Goal: Task Accomplishment & Management: Manage account settings

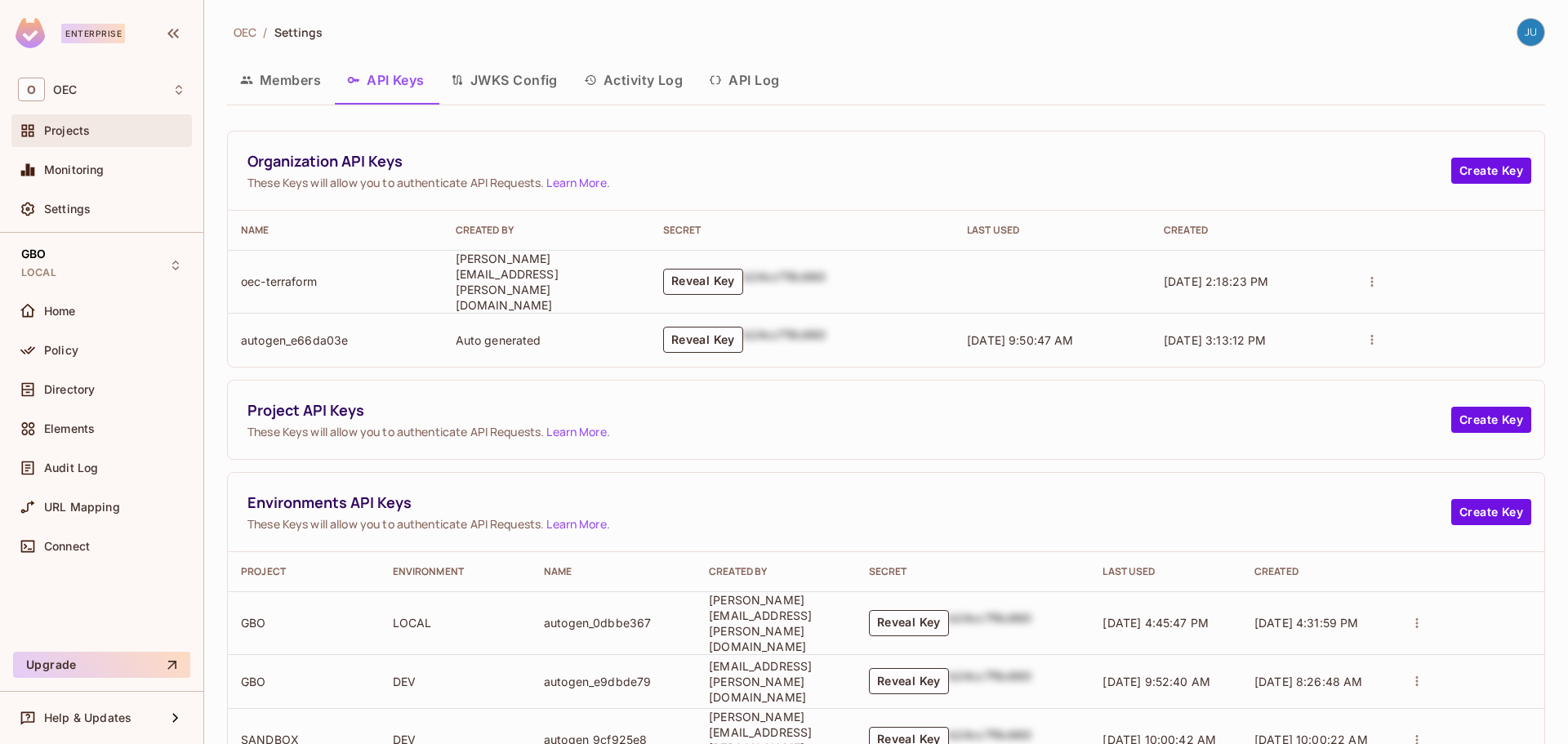
click at [88, 135] on span "Projects" at bounding box center [67, 131] width 46 height 13
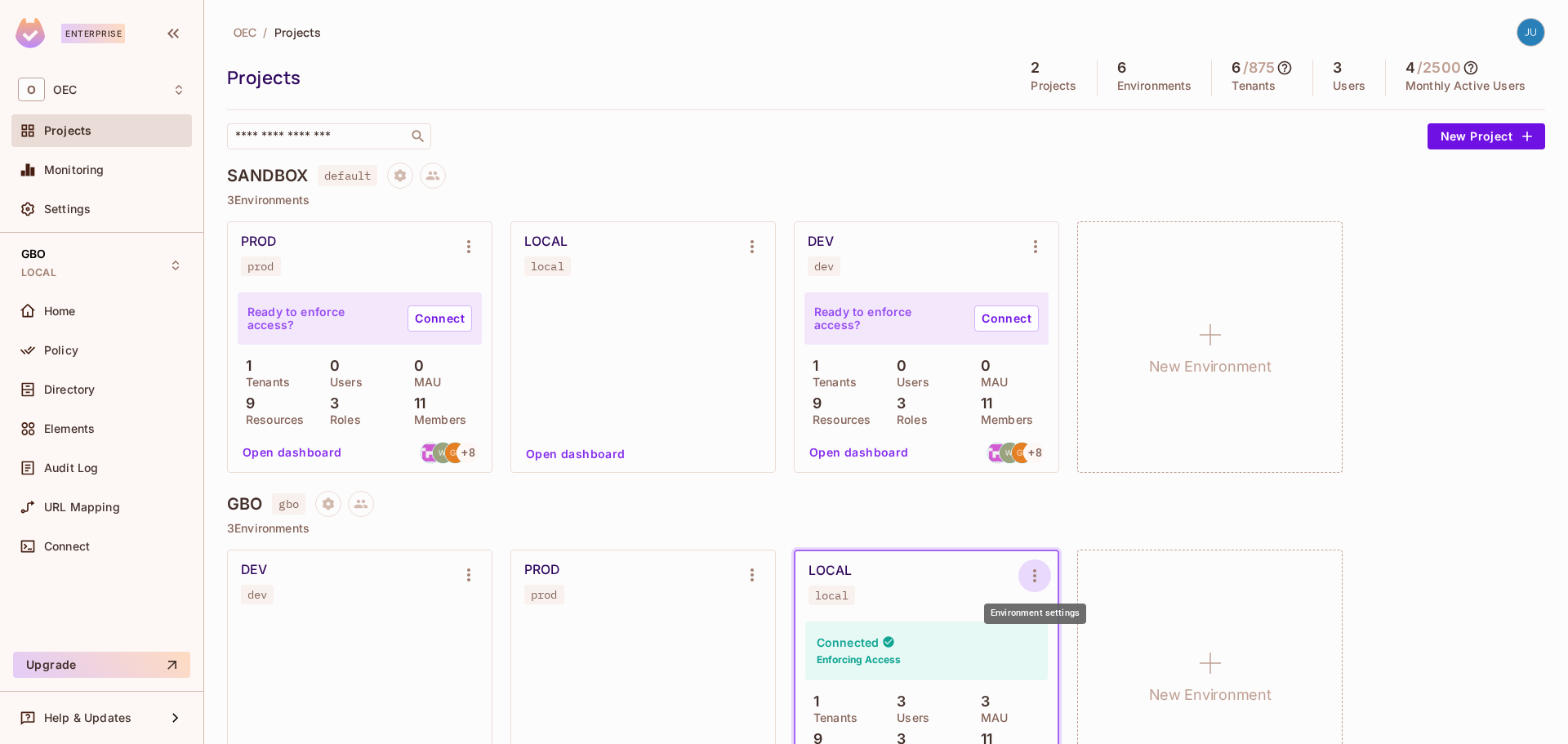
click at [1030, 580] on icon "Environment settings" at bounding box center [1035, 576] width 20 height 20
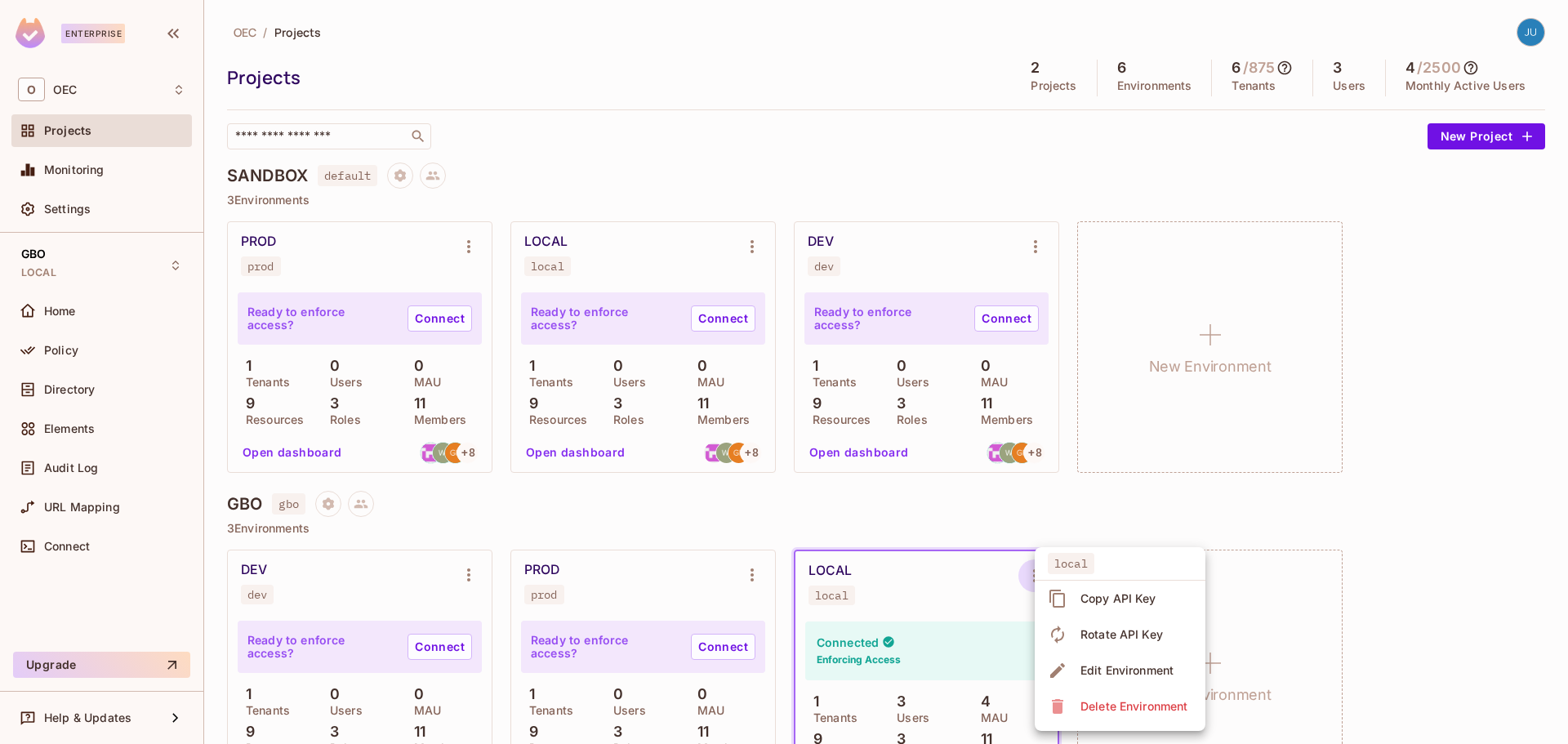
click at [1087, 596] on div "Copy API Key" at bounding box center [1118, 599] width 76 height 16
click at [114, 129] on div "Projects" at bounding box center [114, 131] width 141 height 13
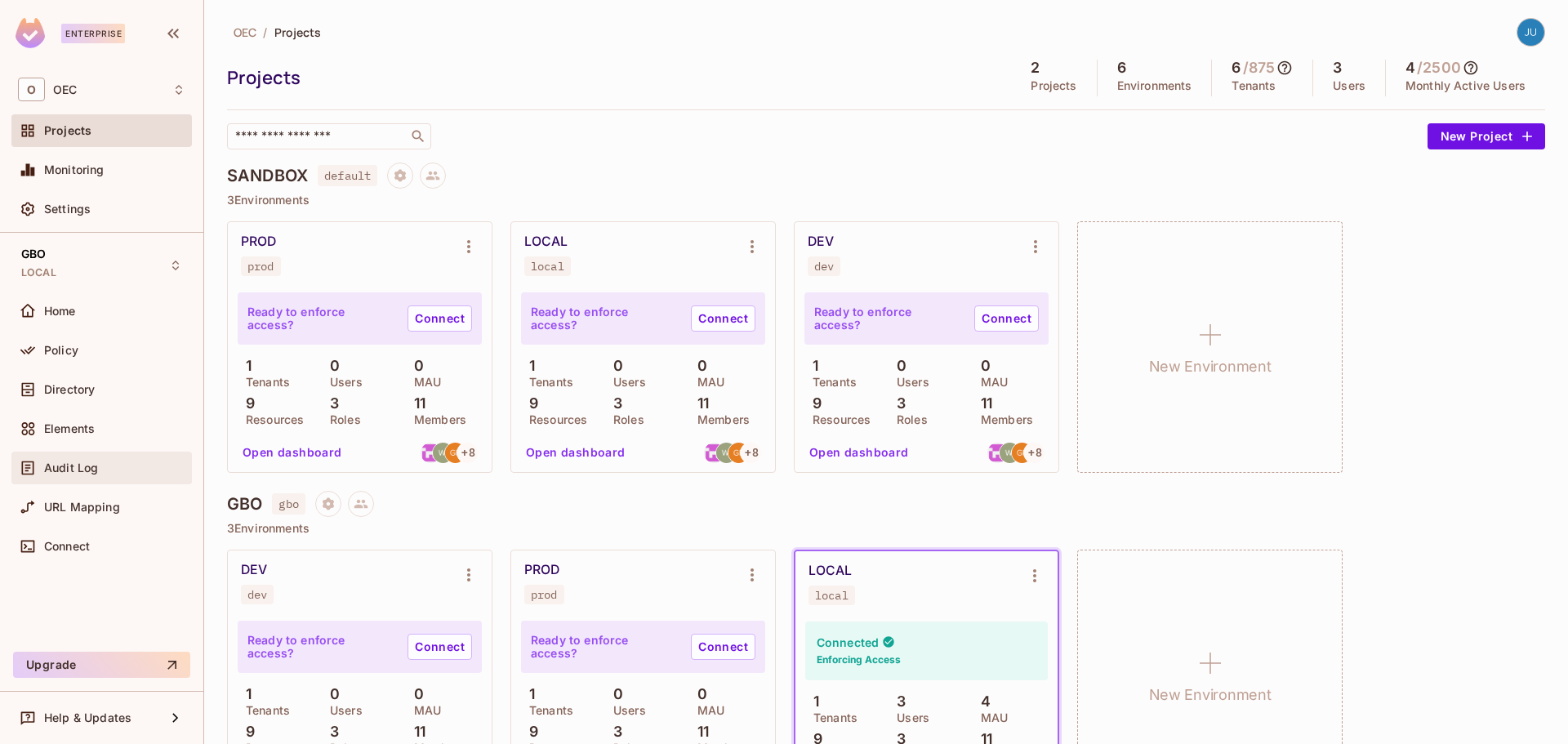
click at [100, 468] on div "Audit Log" at bounding box center [114, 468] width 141 height 13
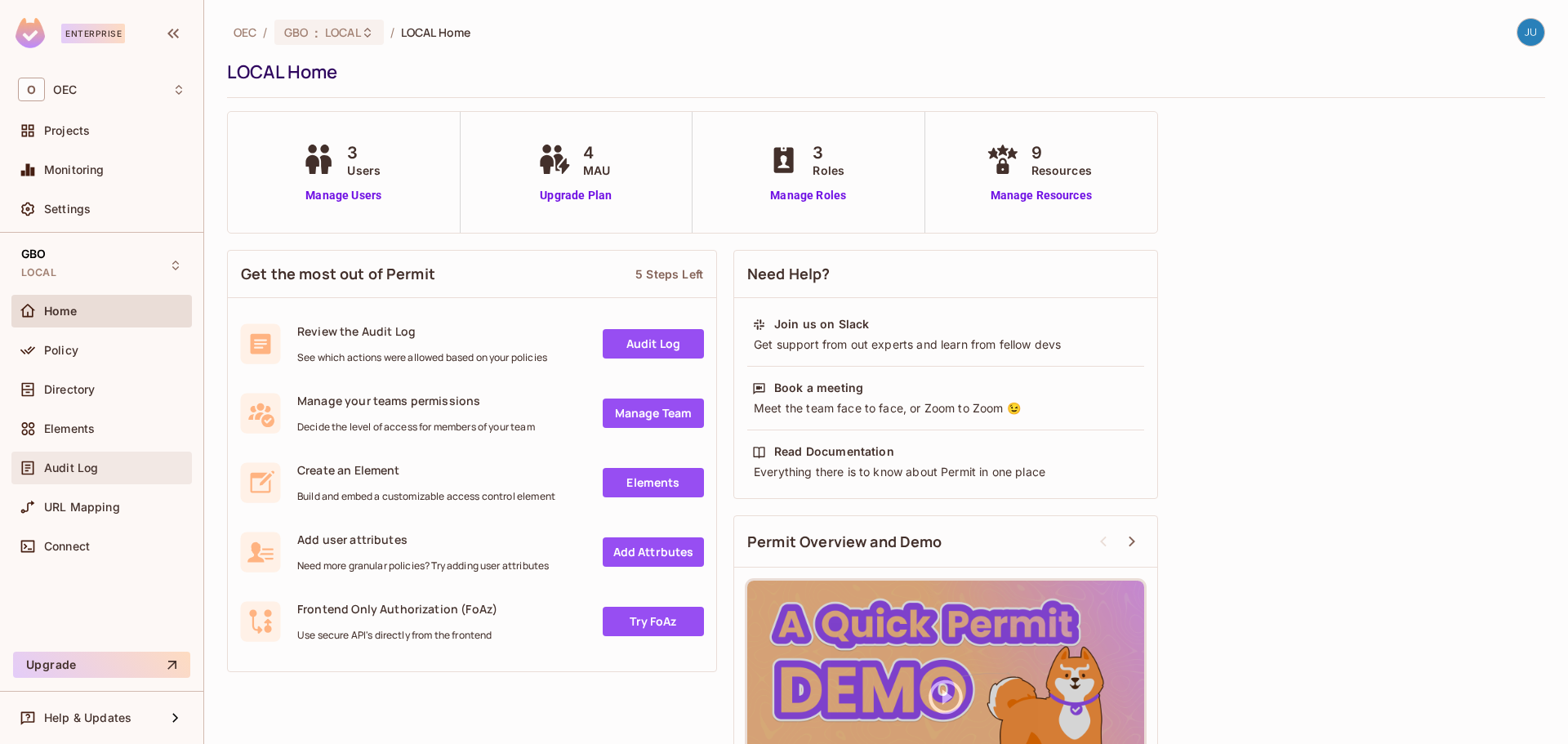
click at [114, 458] on div "Audit Log" at bounding box center [101, 468] width 167 height 20
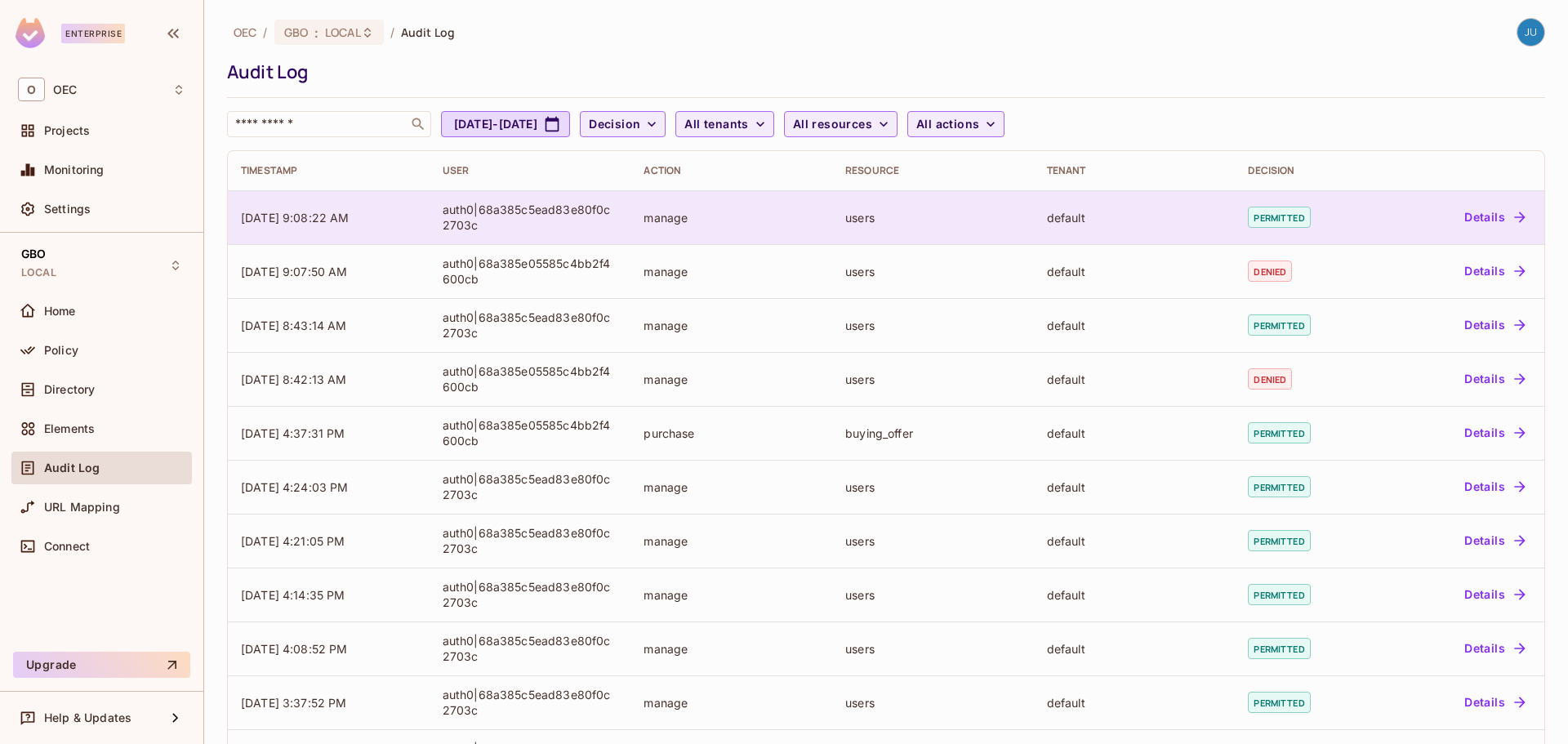
click at [1476, 221] on button "Details" at bounding box center [1494, 217] width 74 height 26
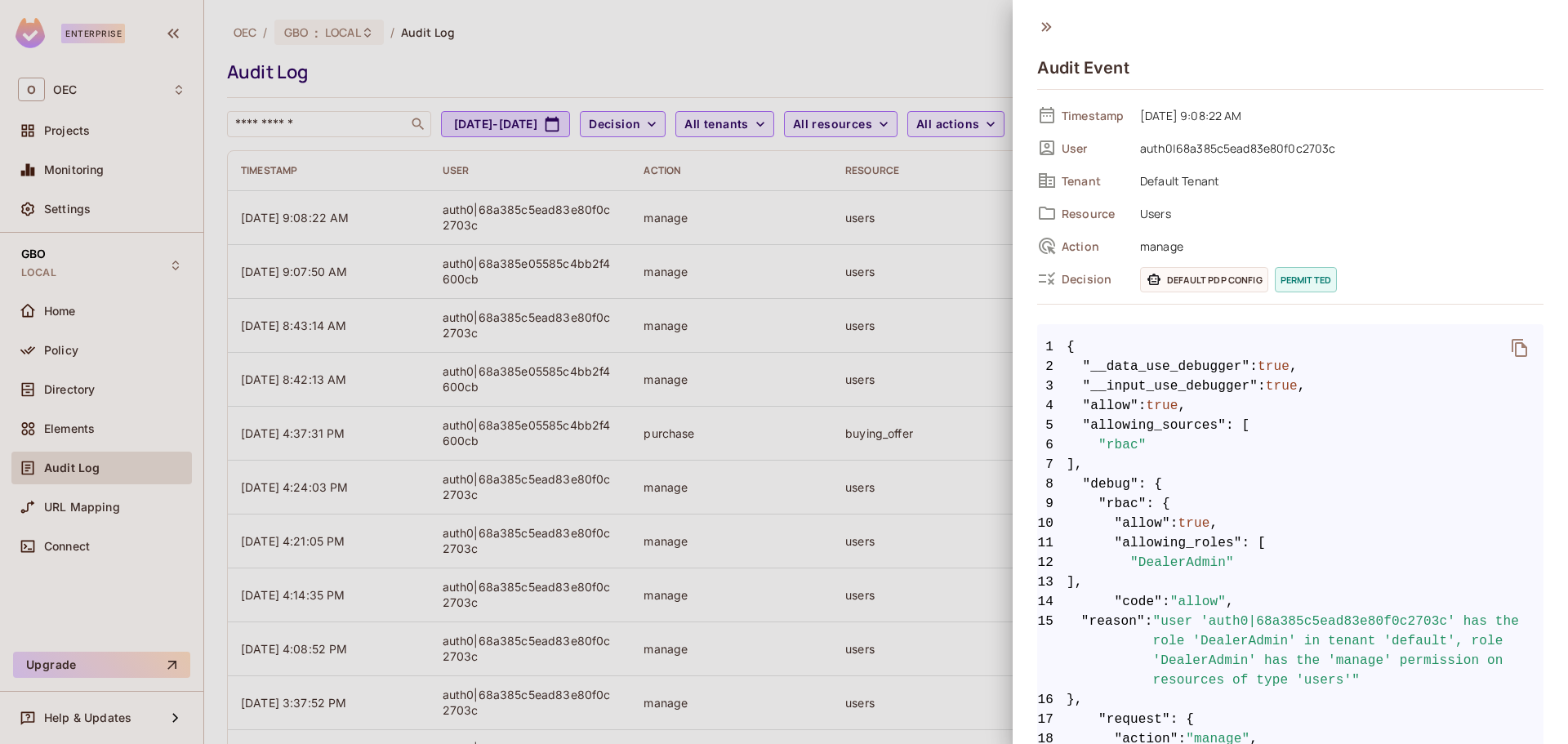
click at [946, 256] on div at bounding box center [784, 372] width 1568 height 744
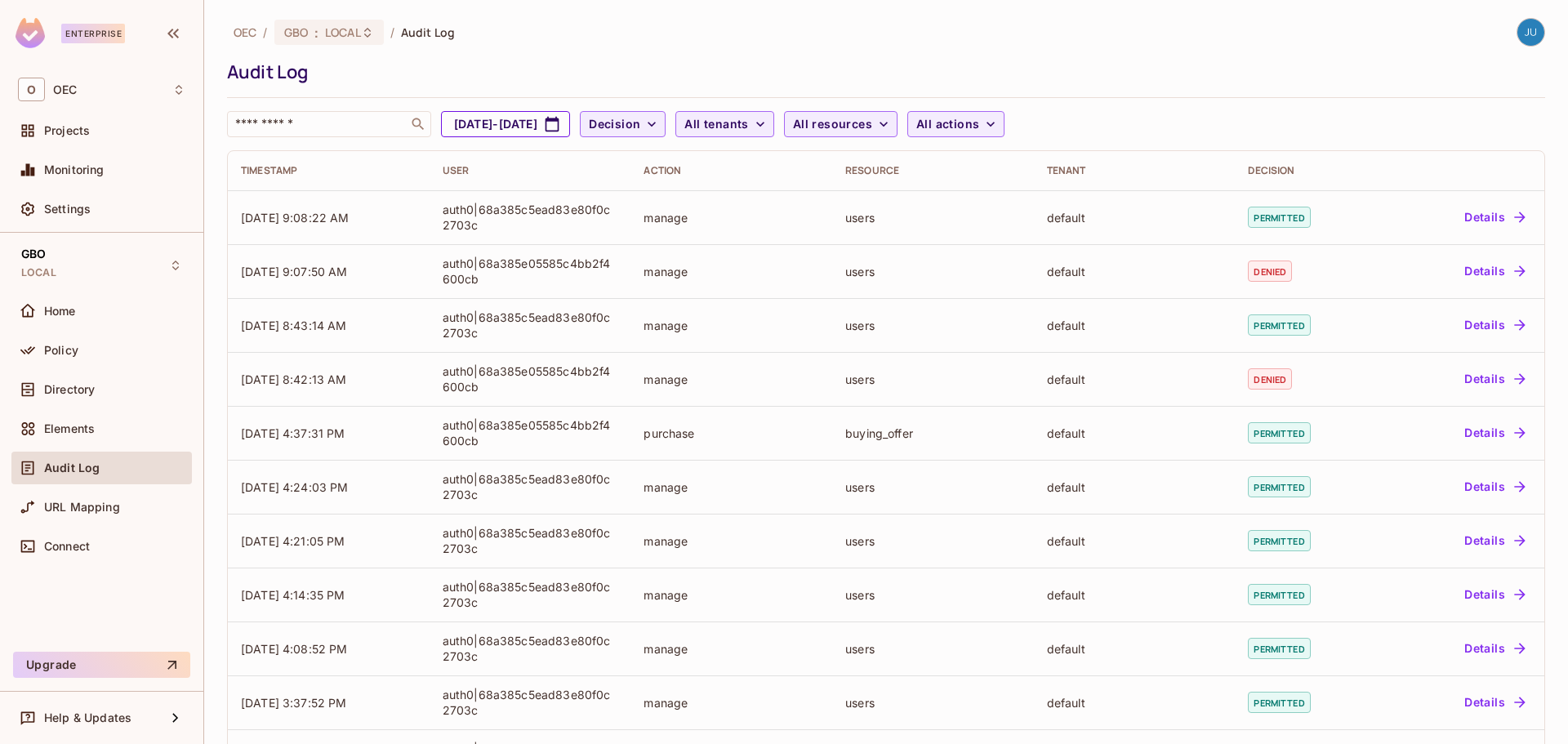
click at [553, 123] on button "Aug 3, 2025 - Sep 3, 2025" at bounding box center [506, 124] width 129 height 26
select select "*"
select select "****"
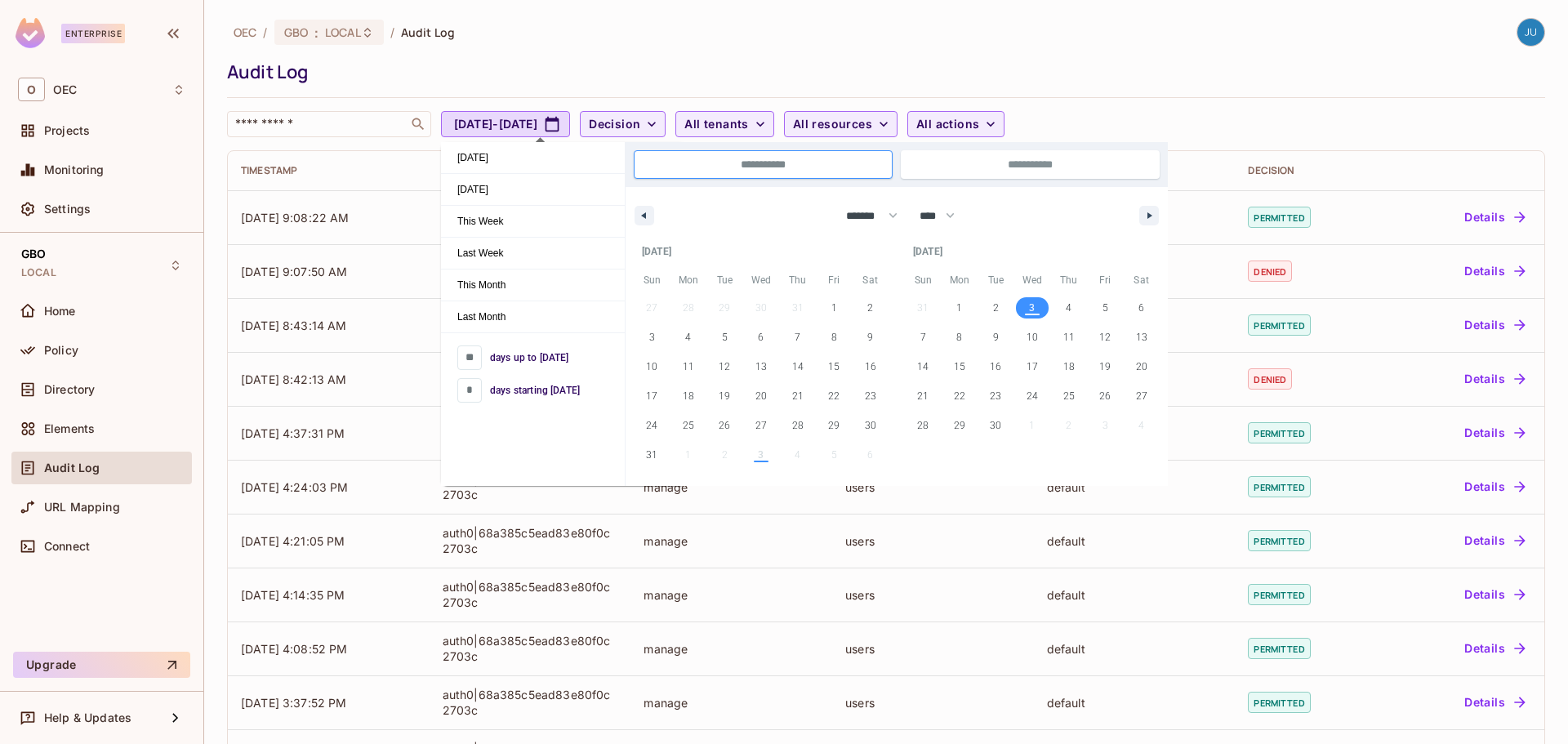
click at [1034, 306] on span "3" at bounding box center [1031, 308] width 6 height 29
type input "*"
type input "**********"
select select "*"
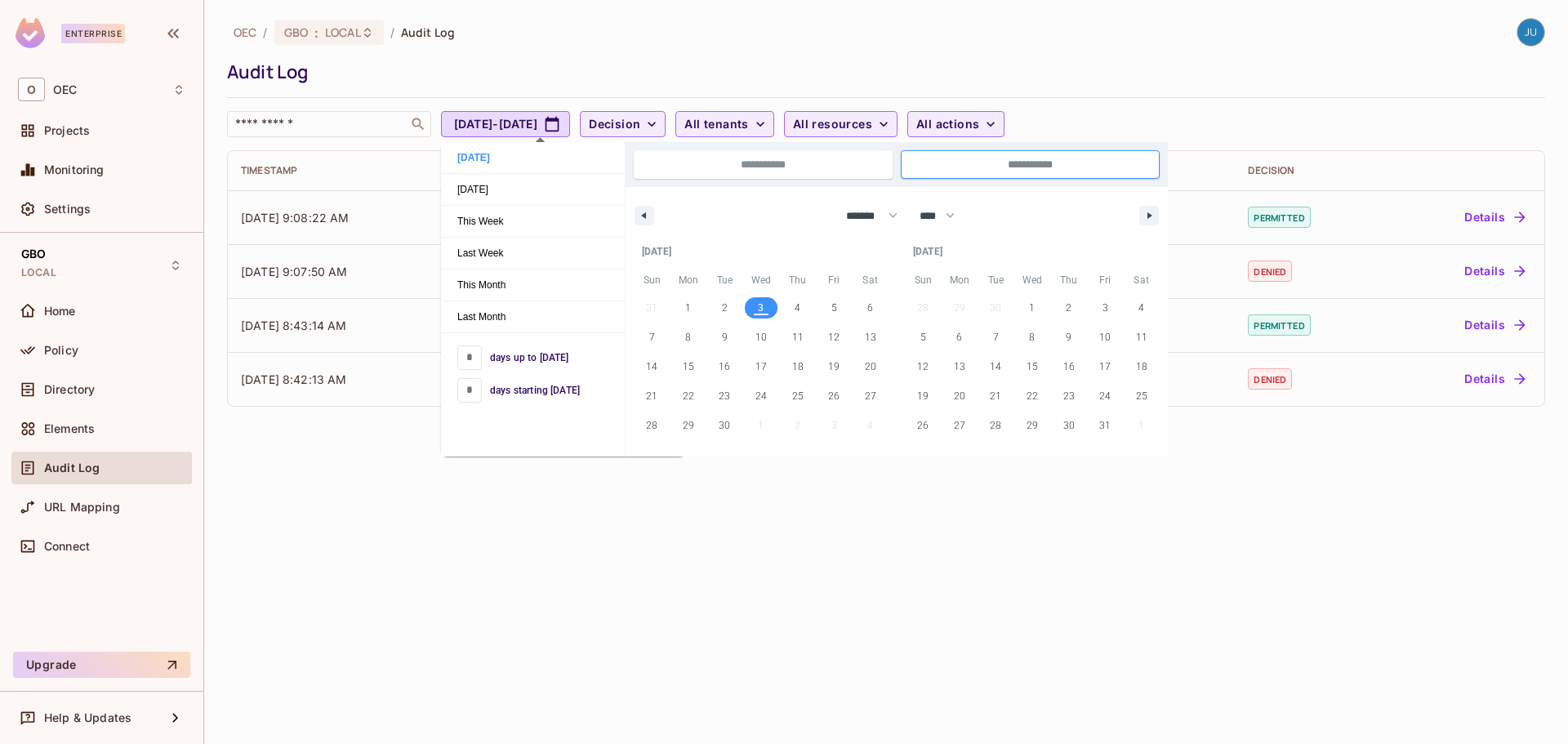
click at [1022, 54] on div "OEC / GBO : LOCAL / Audit Log Audit Log ​ Sep 3, 2025 - Sep 3, 2025 Decision Al…" at bounding box center [886, 78] width 1318 height 119
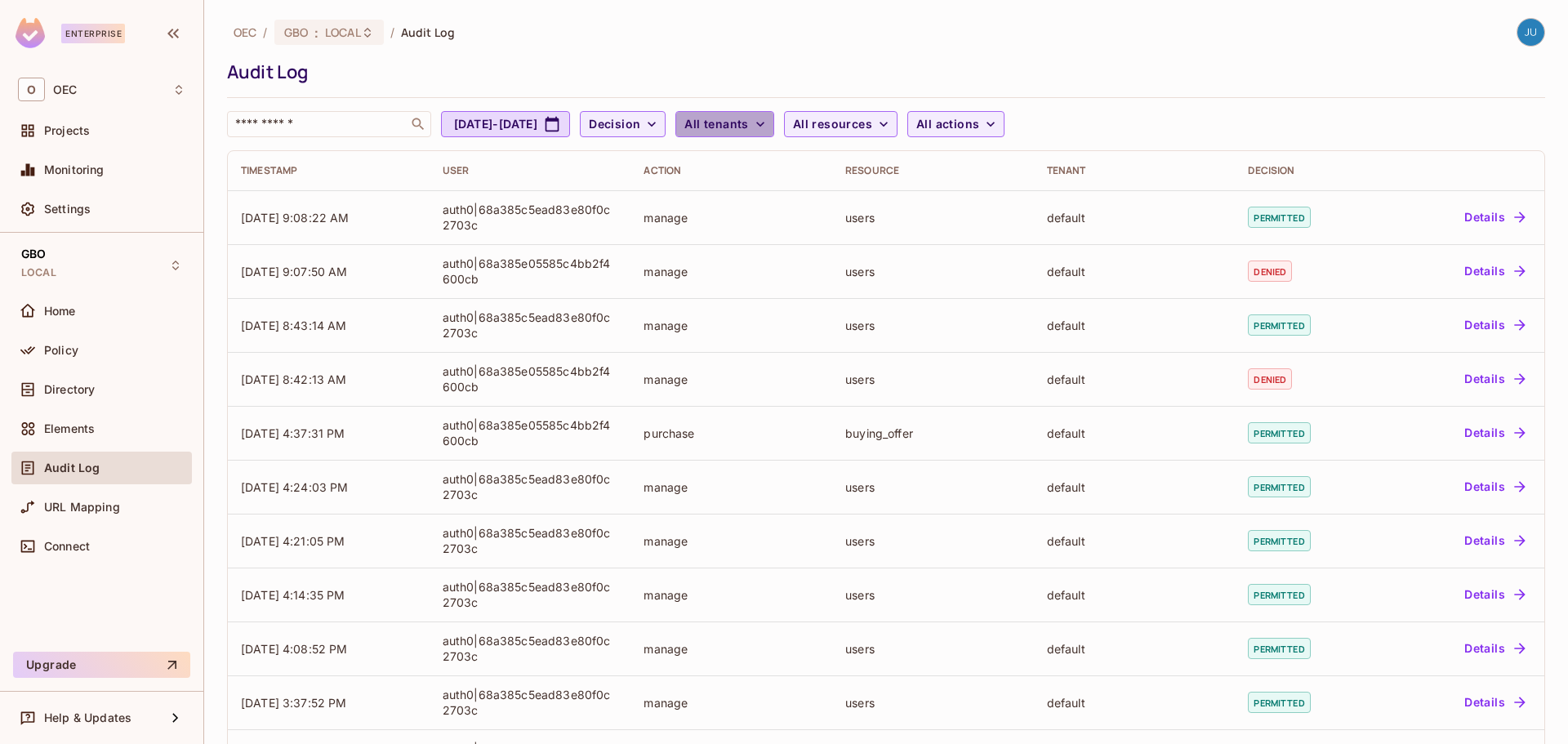
click at [748, 121] on span "All tenants" at bounding box center [716, 124] width 64 height 20
click at [800, 123] on div at bounding box center [784, 372] width 1568 height 744
click at [640, 120] on span "Decision" at bounding box center [614, 124] width 51 height 20
click at [699, 122] on div at bounding box center [784, 372] width 1568 height 744
click at [872, 123] on span "All resources" at bounding box center [832, 124] width 79 height 20
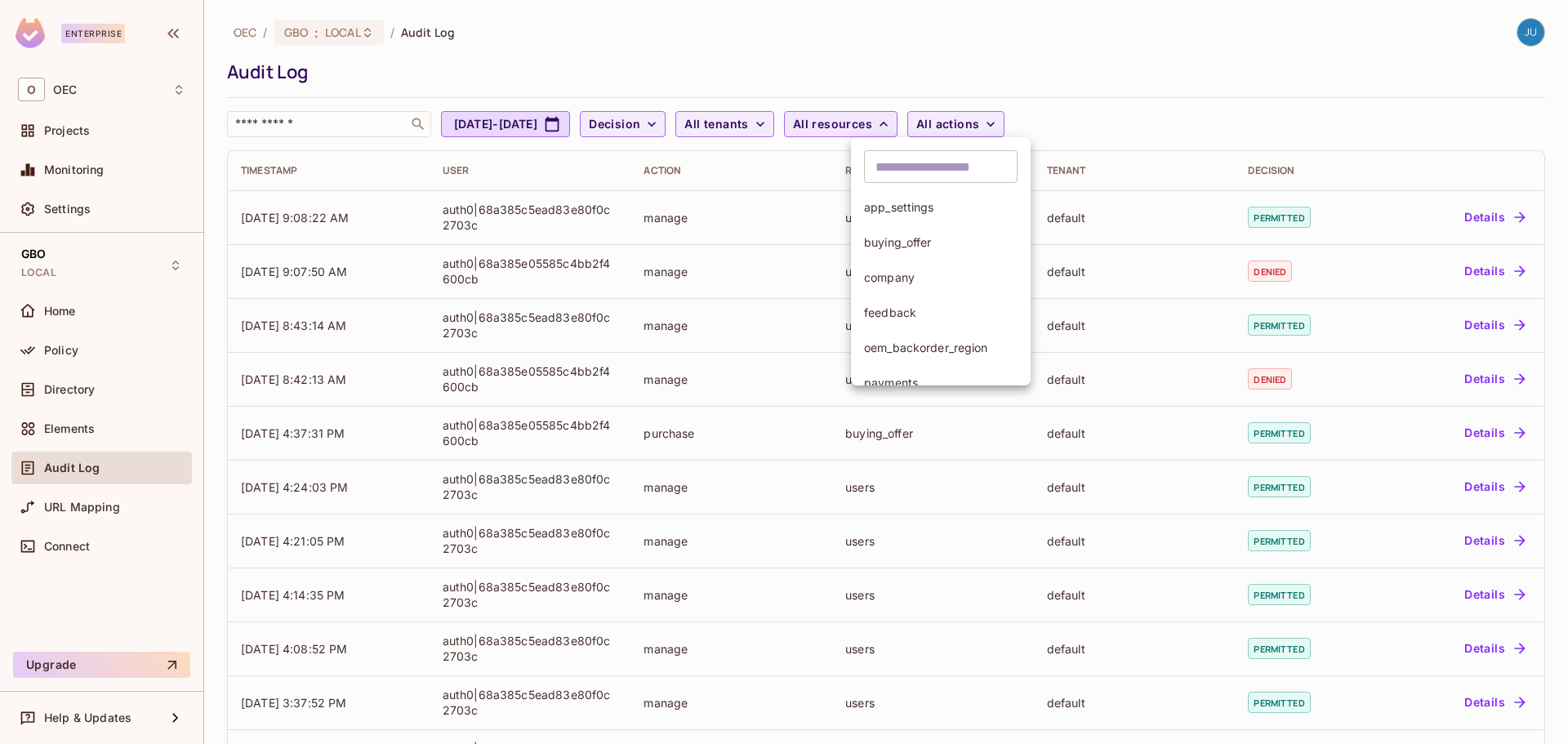
click at [893, 123] on div at bounding box center [784, 372] width 1568 height 744
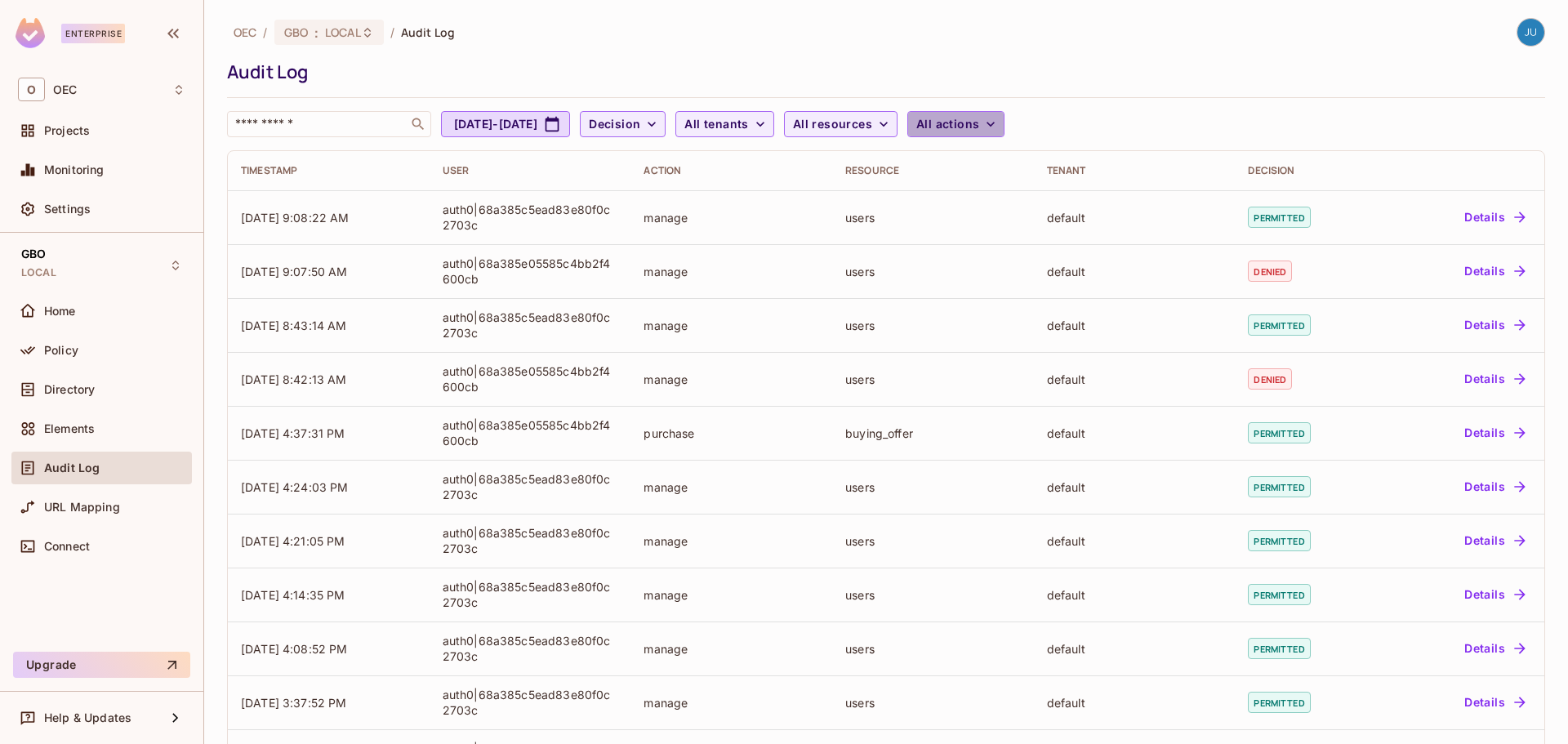
click at [979, 120] on span "All actions" at bounding box center [947, 124] width 63 height 20
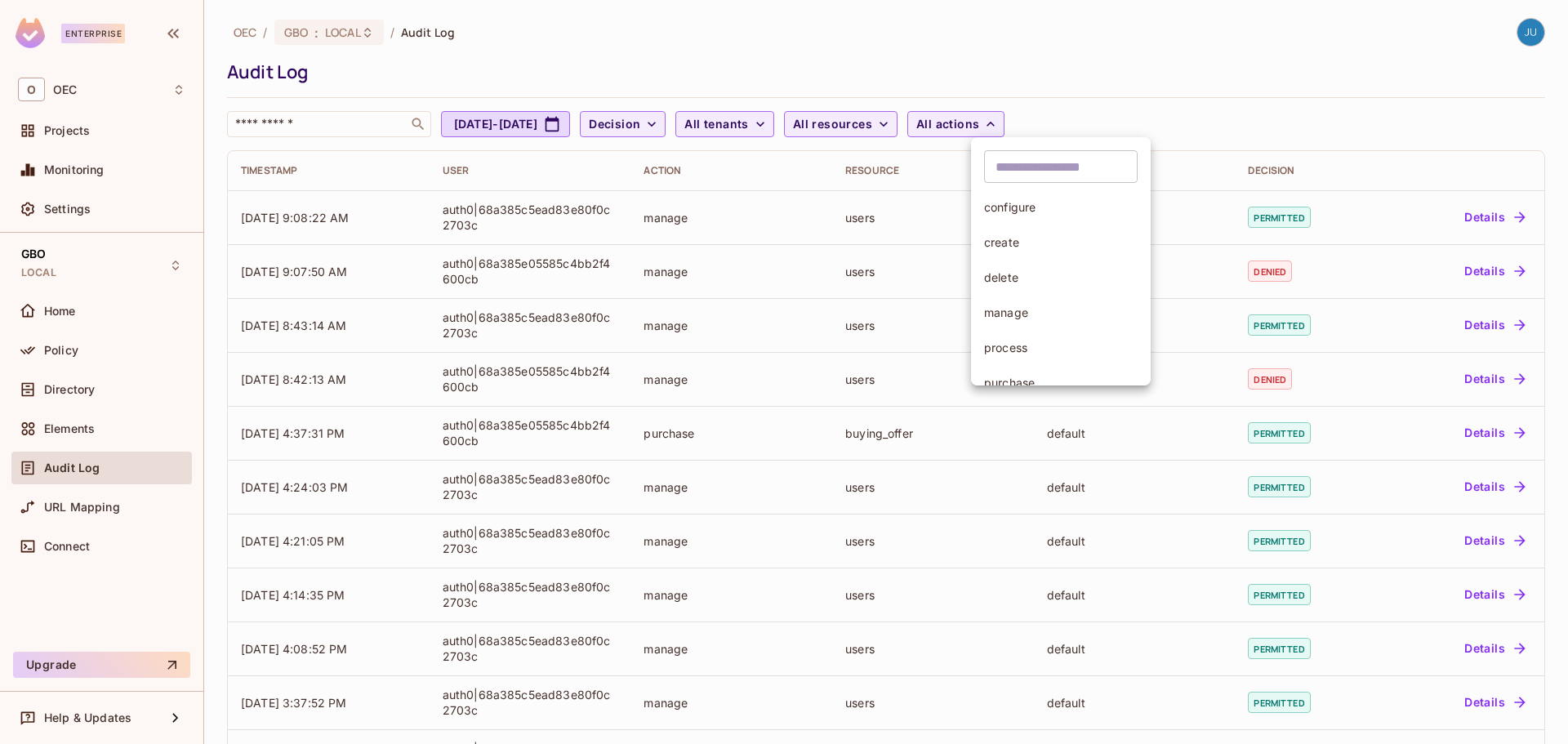
click at [1017, 120] on div at bounding box center [784, 372] width 1568 height 744
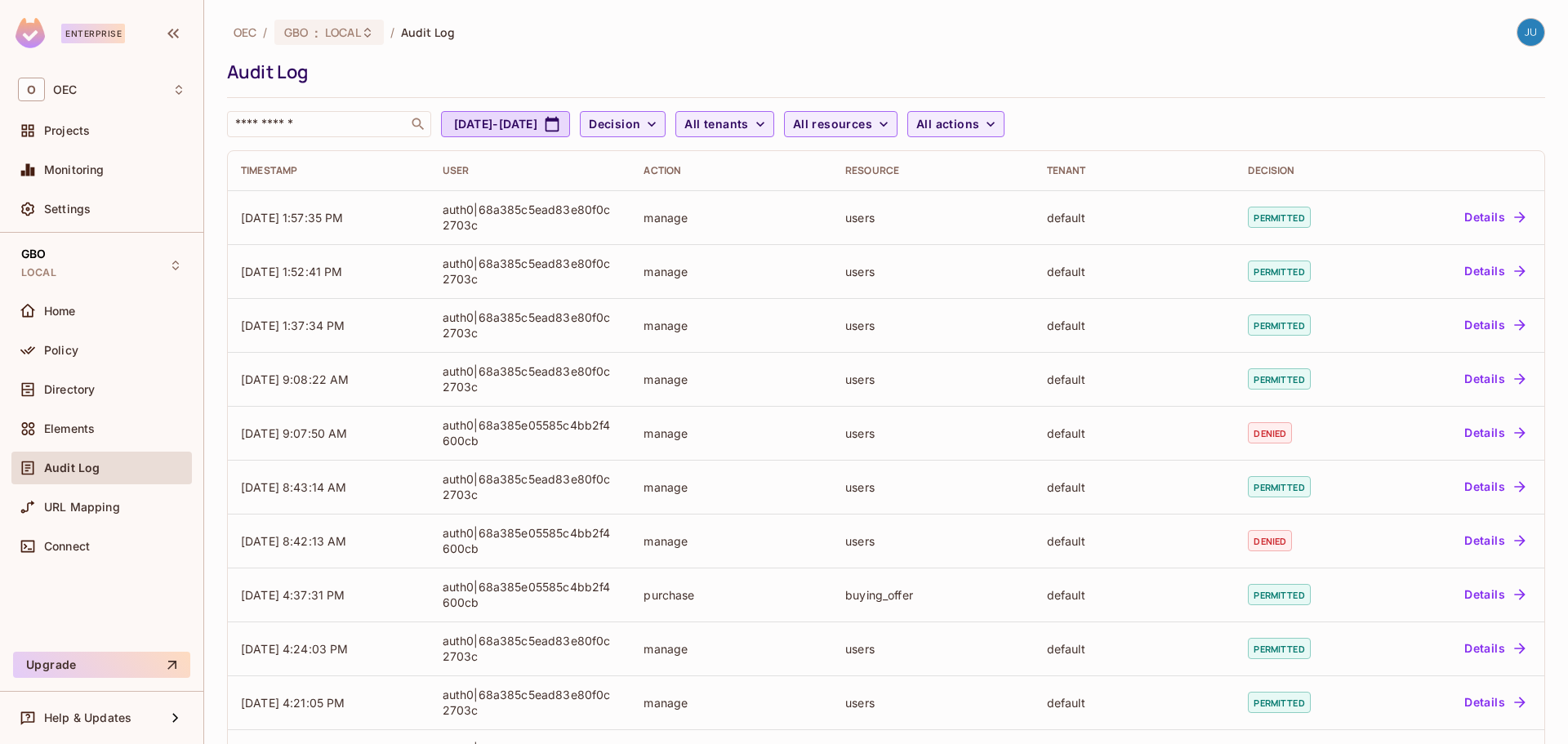
click at [1397, 42] on div "OEC / GBO : LOCAL / Audit Log" at bounding box center [886, 32] width 1318 height 29
click at [125, 363] on div "Policy" at bounding box center [101, 350] width 180 height 33
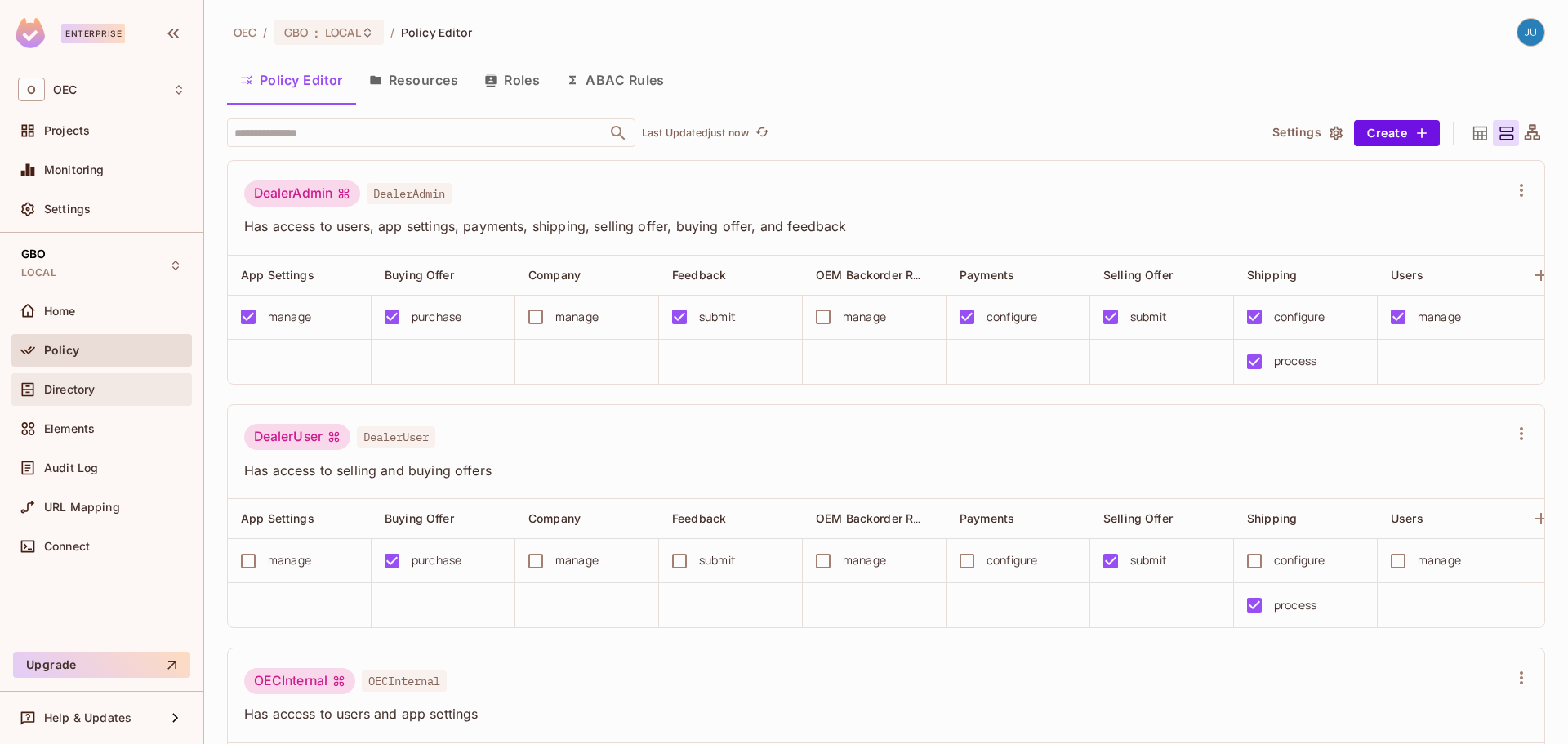
click at [103, 397] on div "Directory" at bounding box center [101, 390] width 167 height 20
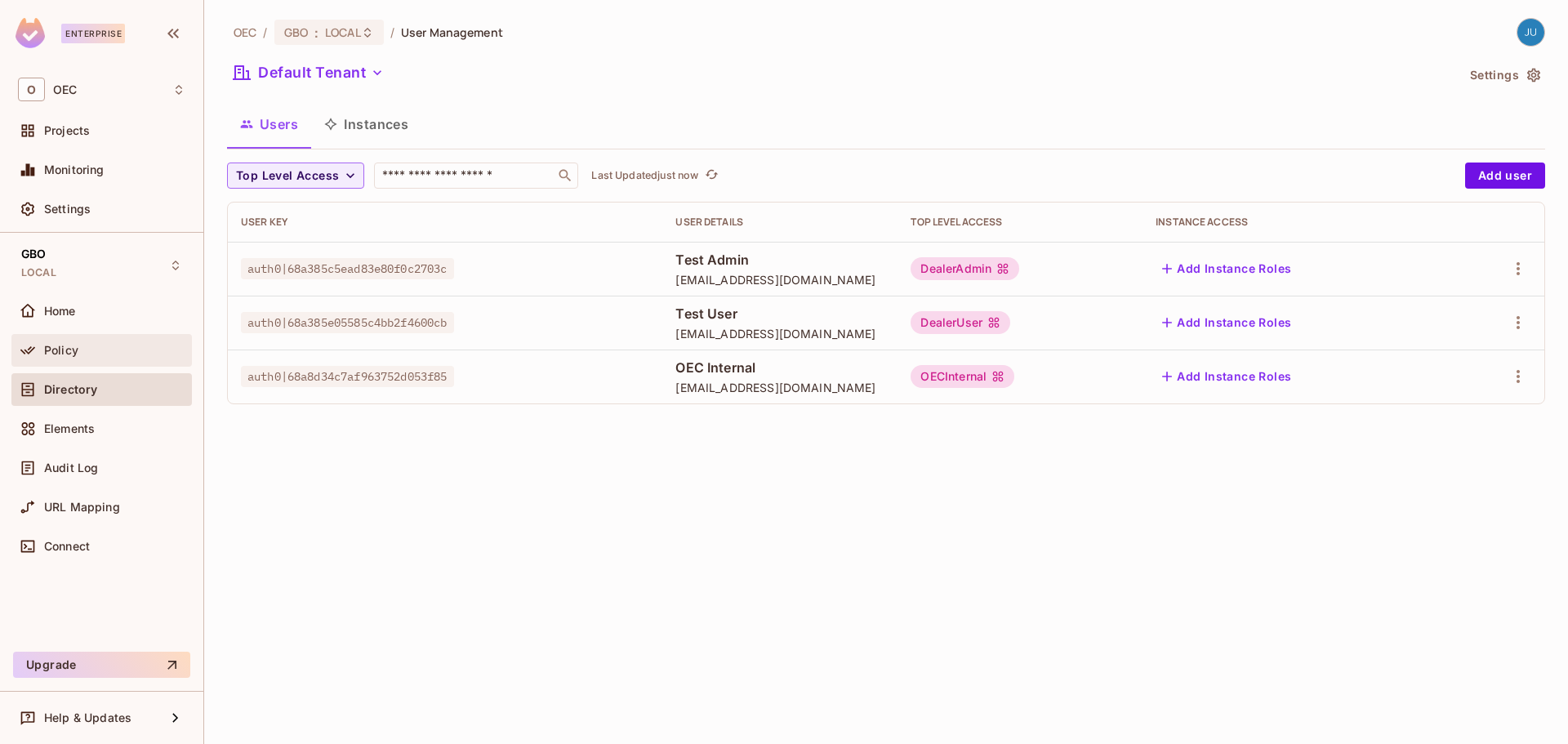
click at [109, 351] on div "Policy" at bounding box center [114, 350] width 141 height 13
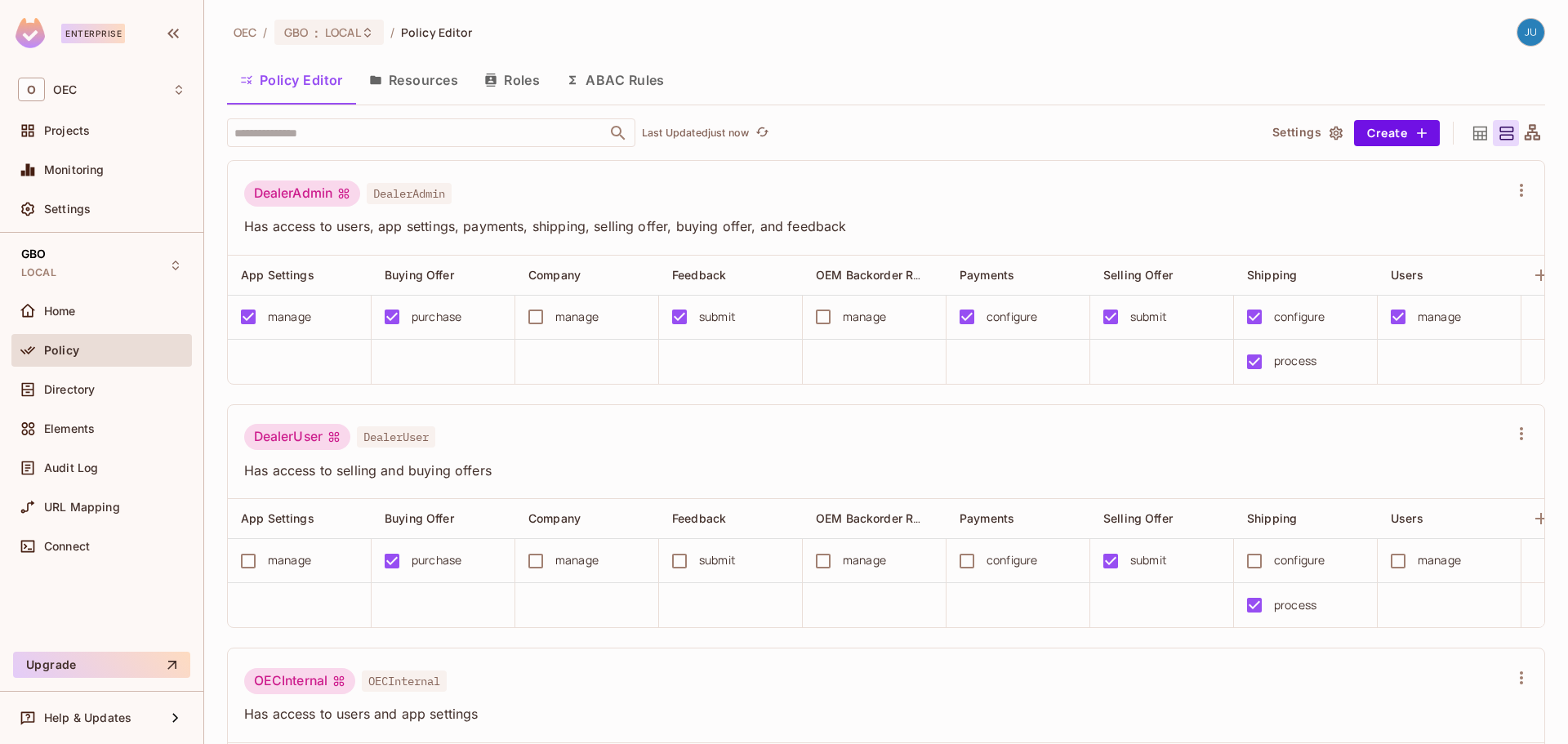
click at [1470, 136] on icon at bounding box center [1480, 133] width 20 height 20
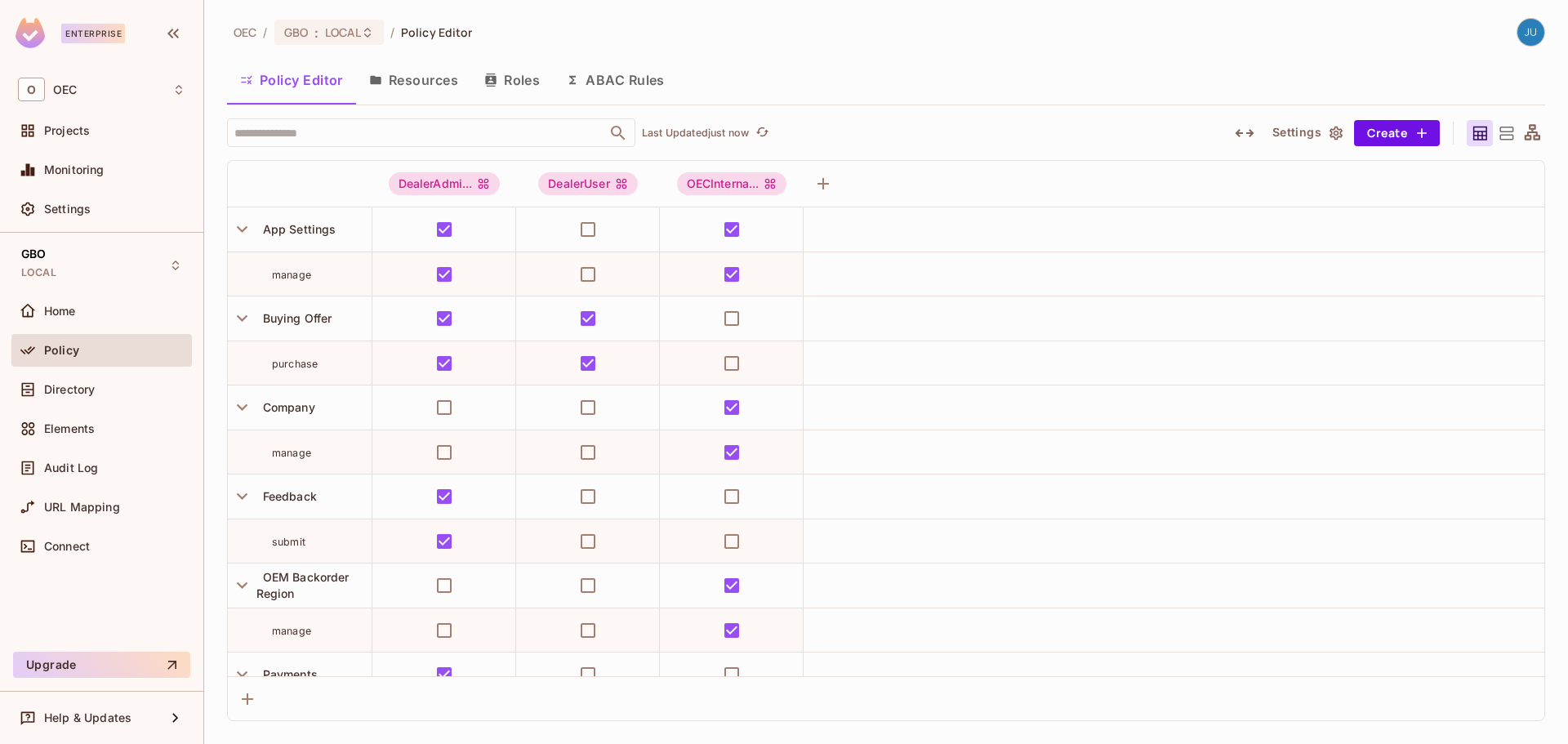
click at [1511, 129] on icon at bounding box center [1506, 133] width 20 height 20
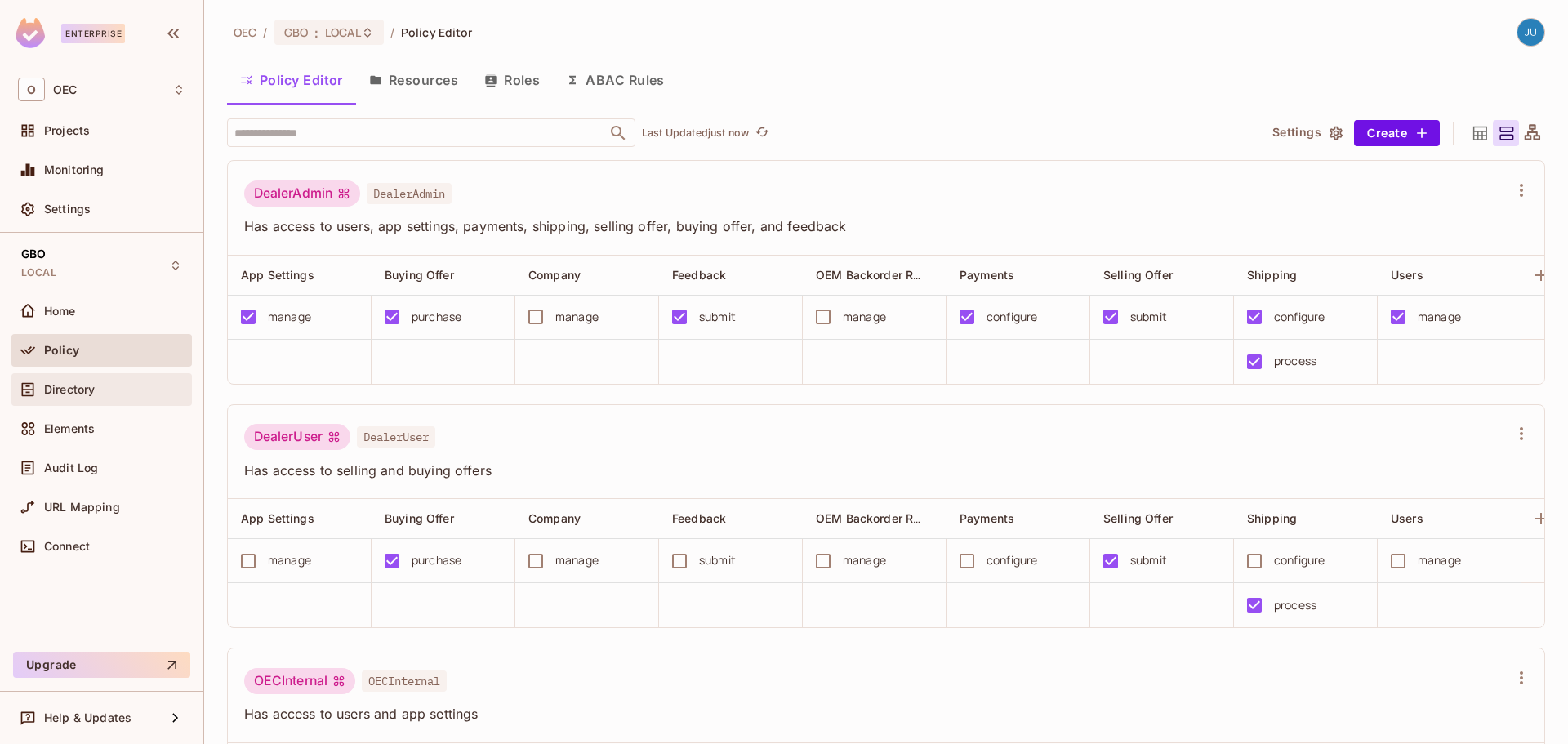
click at [96, 400] on div "Directory" at bounding box center [101, 390] width 180 height 33
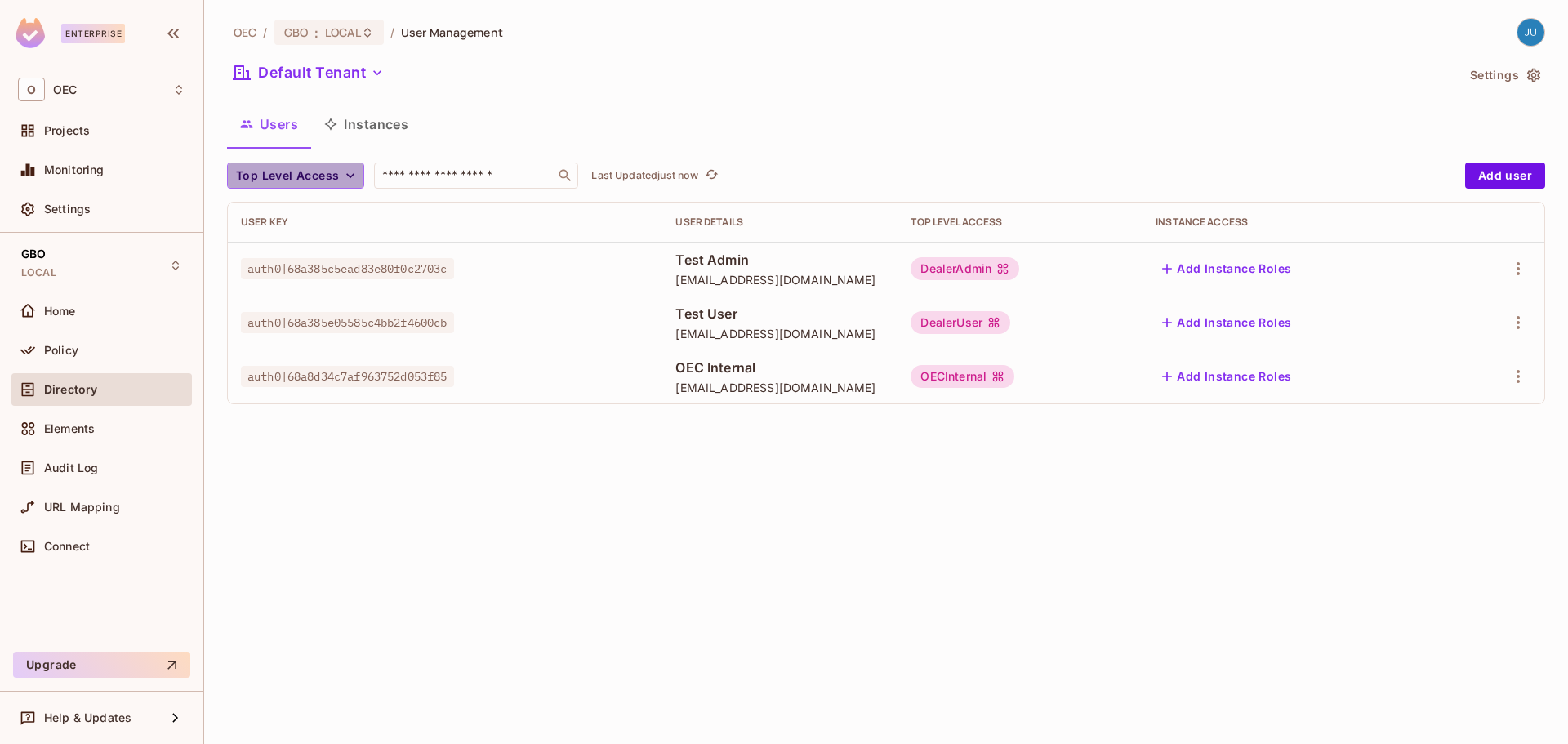
click at [327, 176] on span "Top Level Access" at bounding box center [287, 176] width 103 height 20
click at [326, 177] on div at bounding box center [784, 372] width 1568 height 744
click at [363, 78] on button "Default Tenant" at bounding box center [309, 73] width 163 height 26
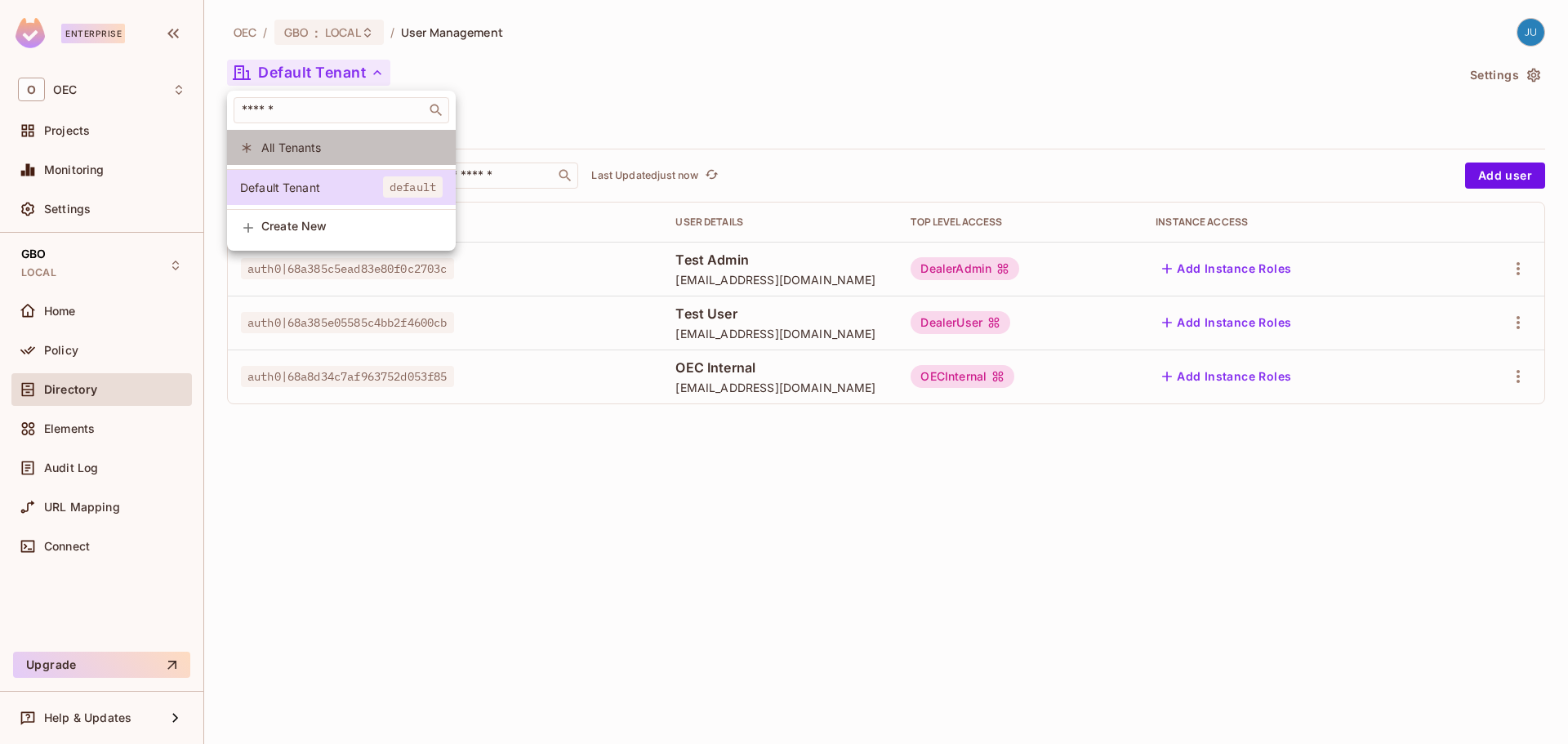
click at [318, 142] on span "All Tenants" at bounding box center [352, 147] width 181 height 16
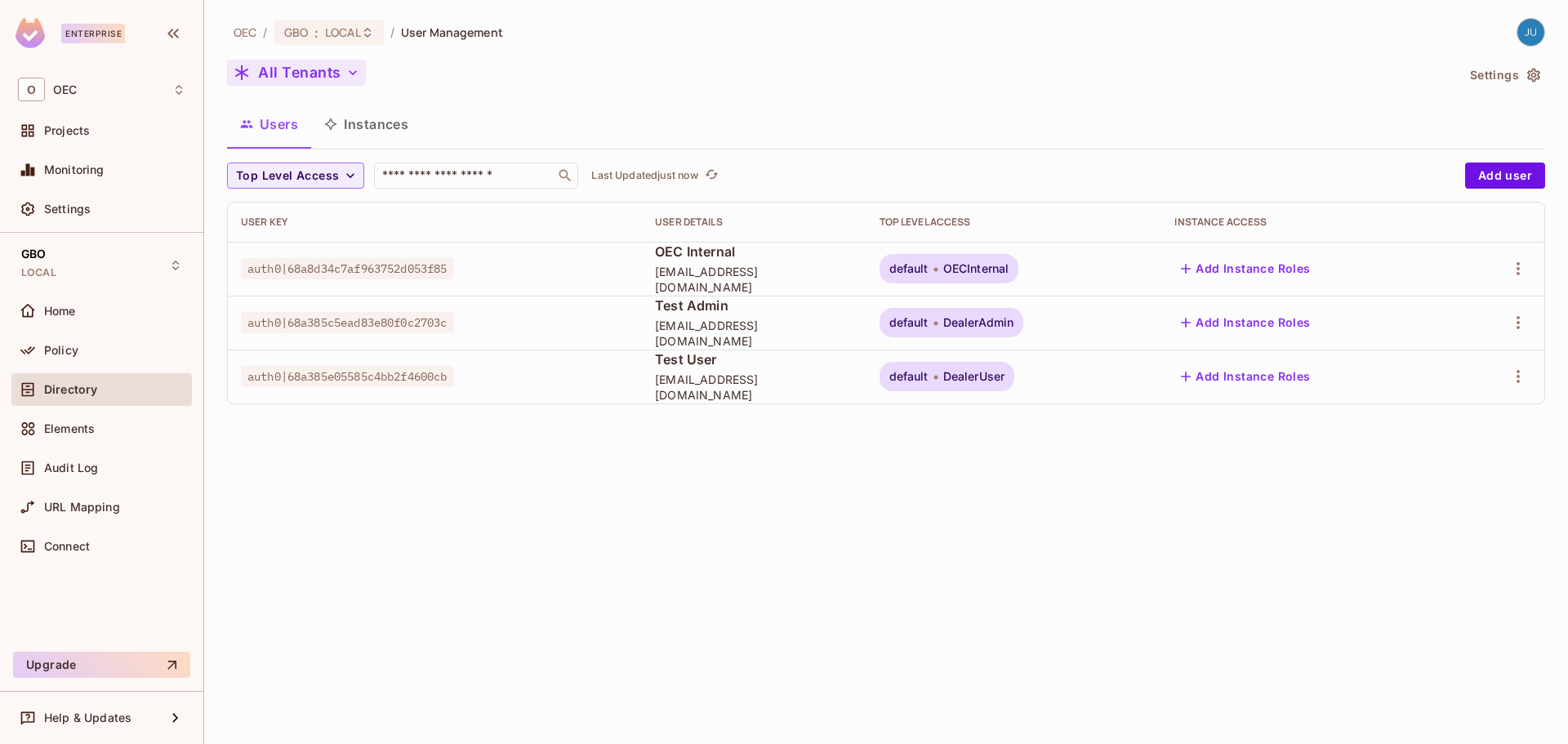
click at [305, 83] on button "All Tenants" at bounding box center [296, 73] width 139 height 26
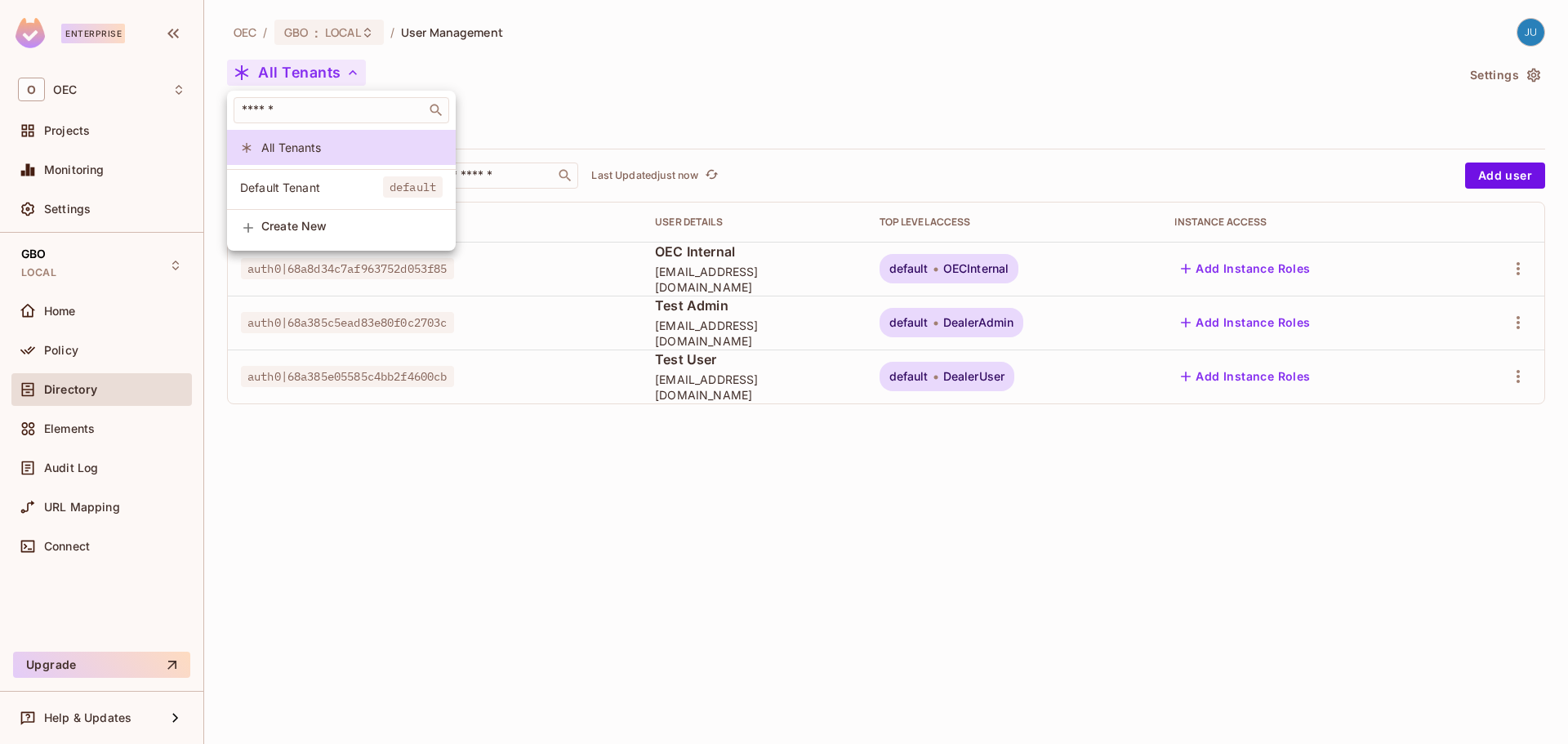
click at [310, 180] on span "Default Tenant" at bounding box center [311, 187] width 143 height 16
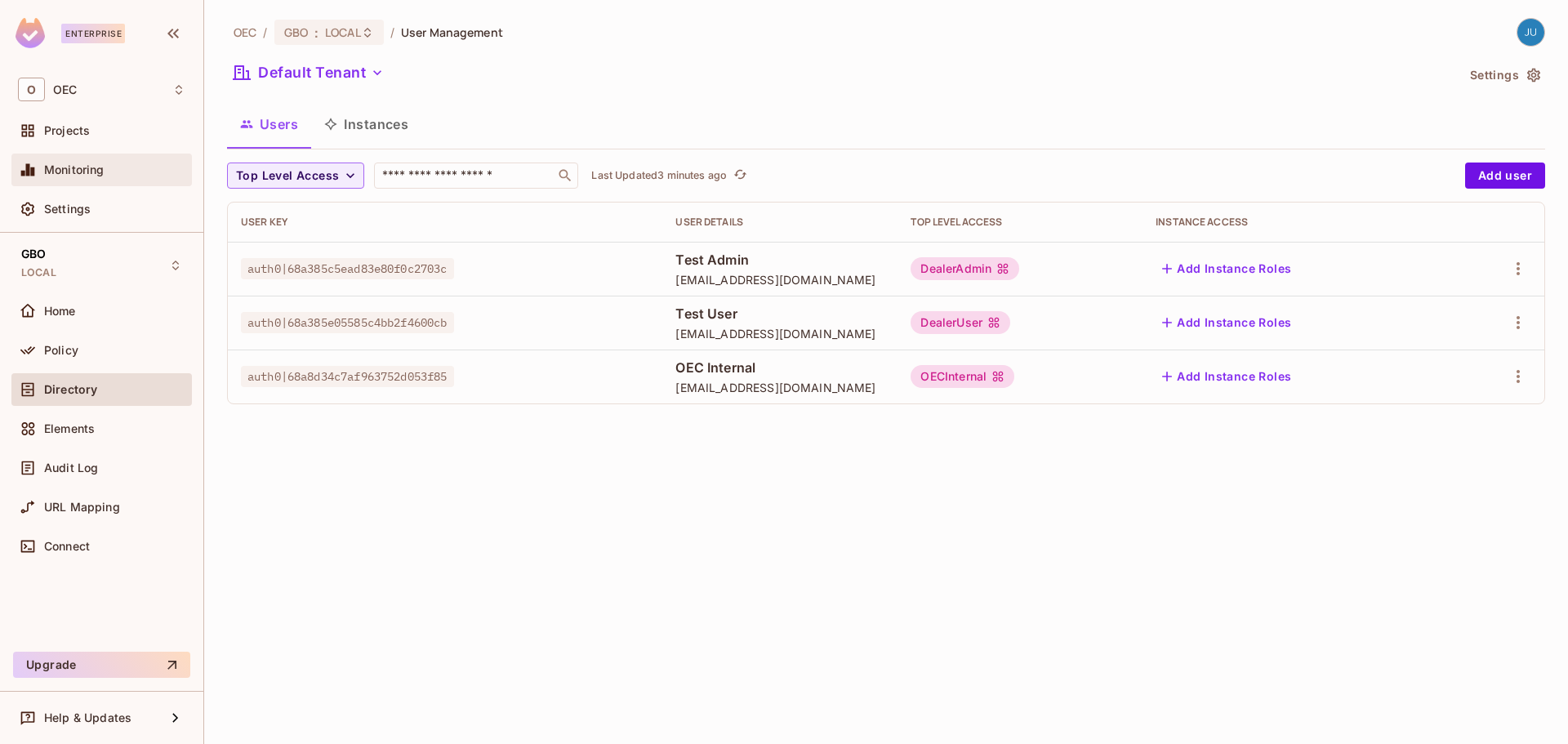
click at [101, 162] on div "Monitoring" at bounding box center [101, 170] width 167 height 20
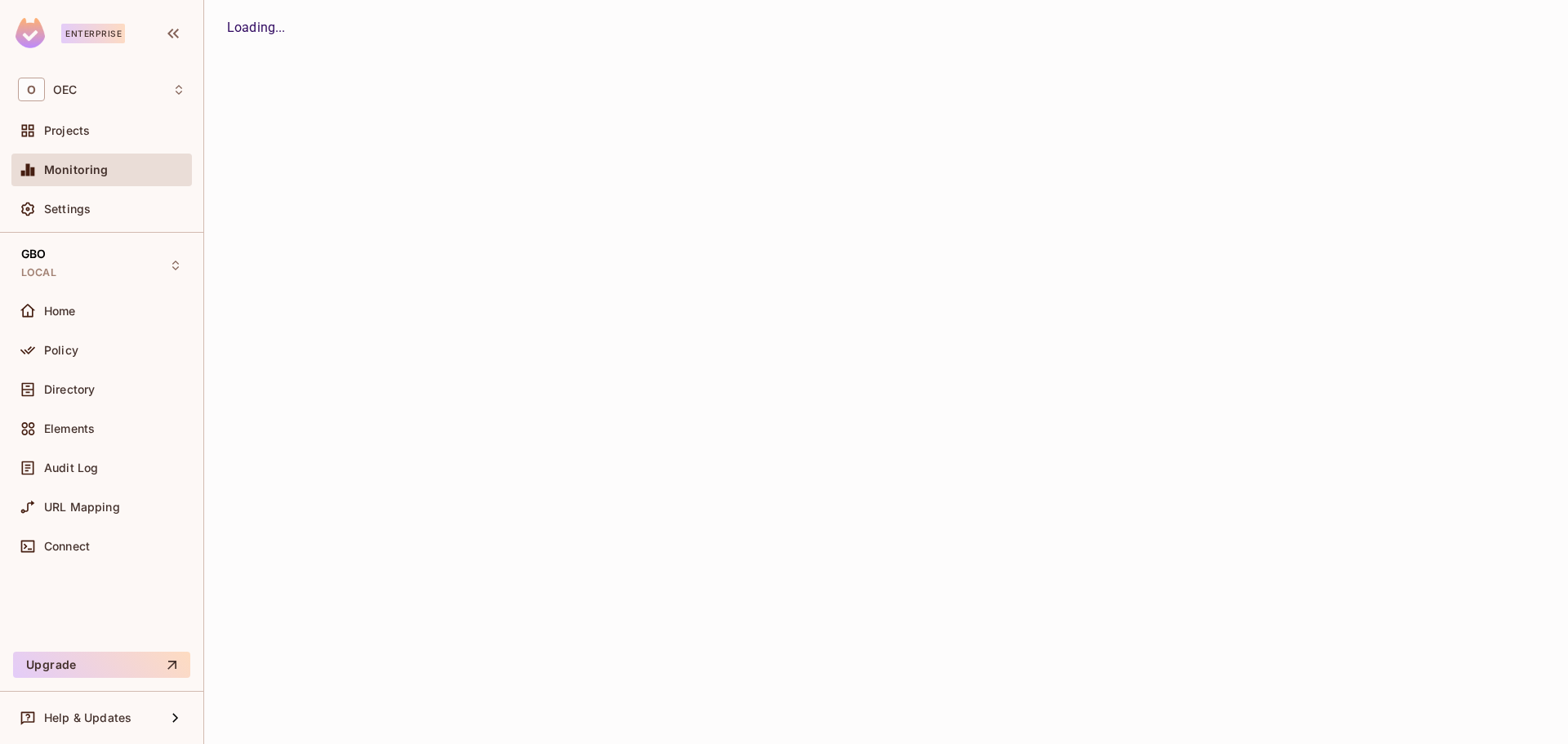
click at [102, 145] on div "Projects" at bounding box center [101, 131] width 180 height 33
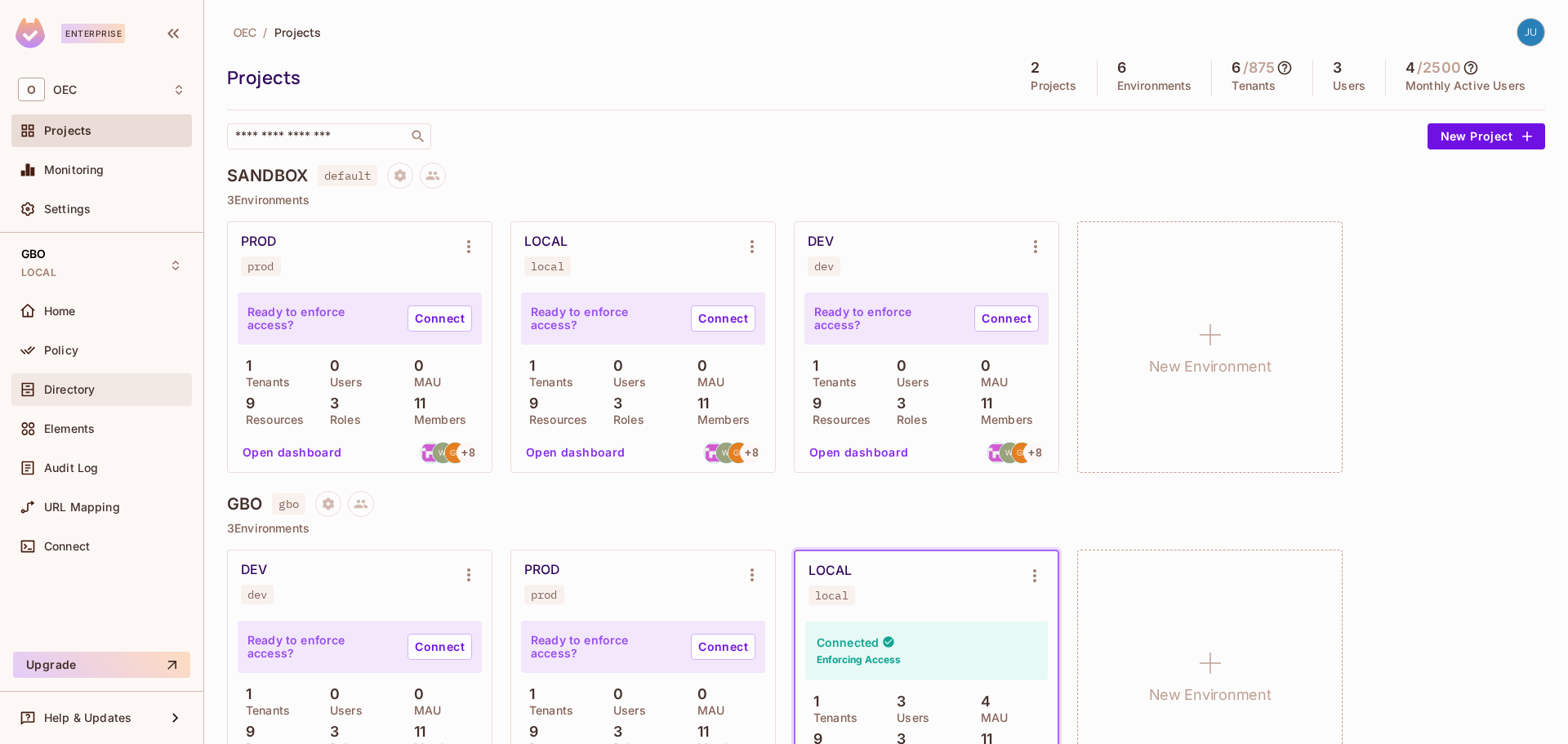
click at [112, 390] on div "Directory" at bounding box center [114, 390] width 141 height 13
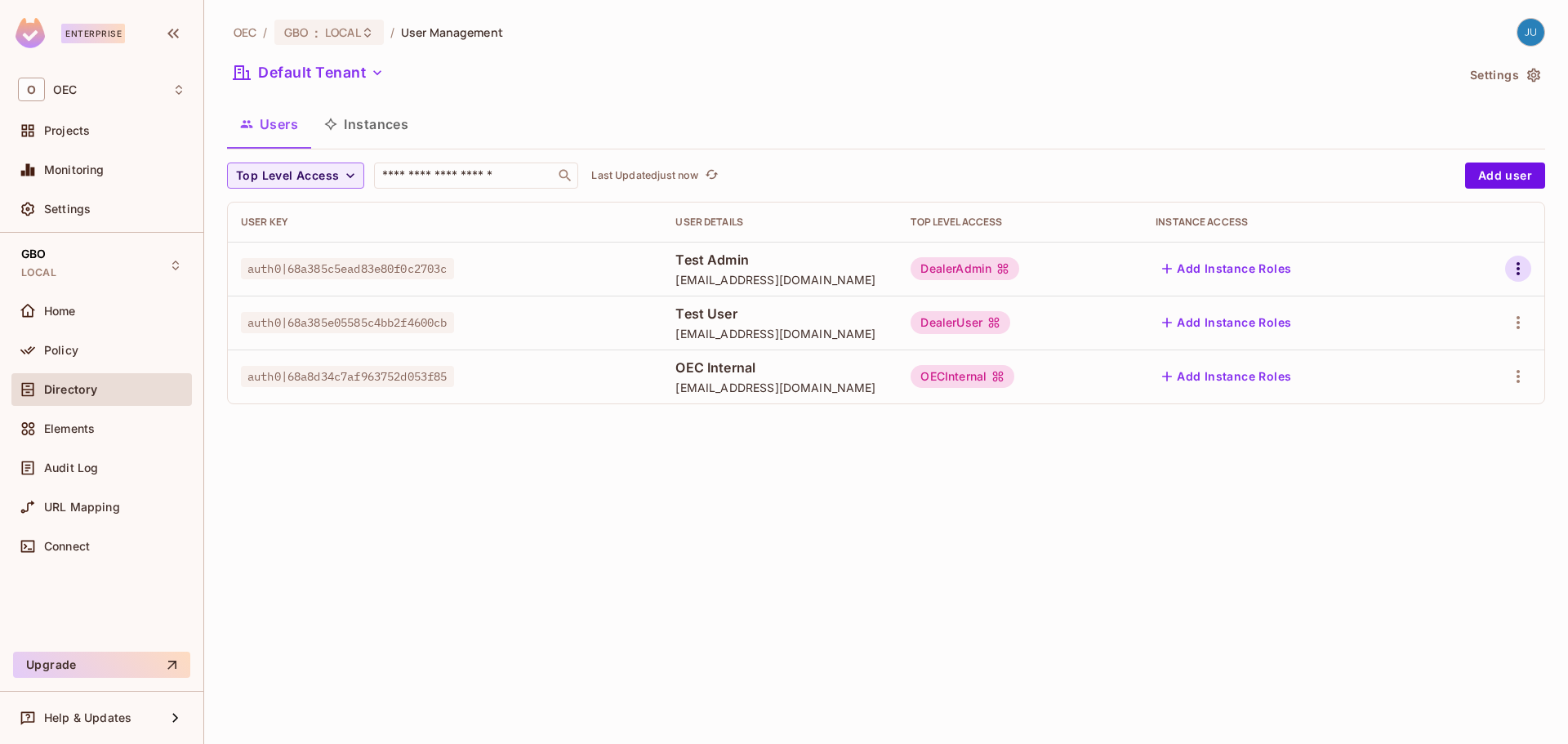
click at [1517, 264] on icon "button" at bounding box center [1518, 269] width 20 height 20
click at [1517, 264] on div at bounding box center [784, 372] width 1568 height 744
click at [384, 270] on span "auth0|68a385c5ead83e80f0c2703c" at bounding box center [347, 269] width 213 height 21
click at [715, 177] on icon "refresh" at bounding box center [711, 174] width 14 height 14
click at [71, 434] on span "Elements" at bounding box center [69, 429] width 51 height 13
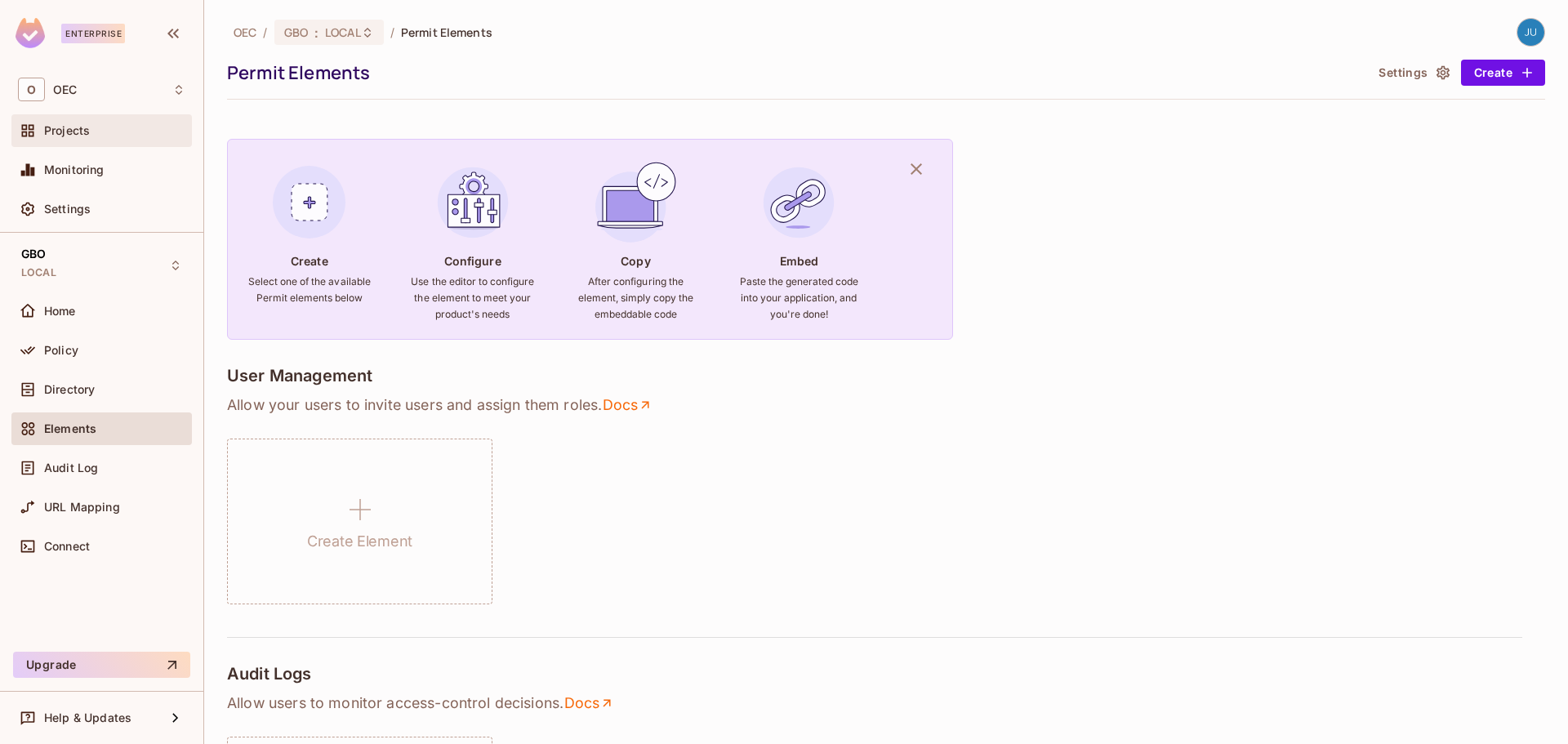
click at [82, 136] on span "Projects" at bounding box center [67, 131] width 46 height 13
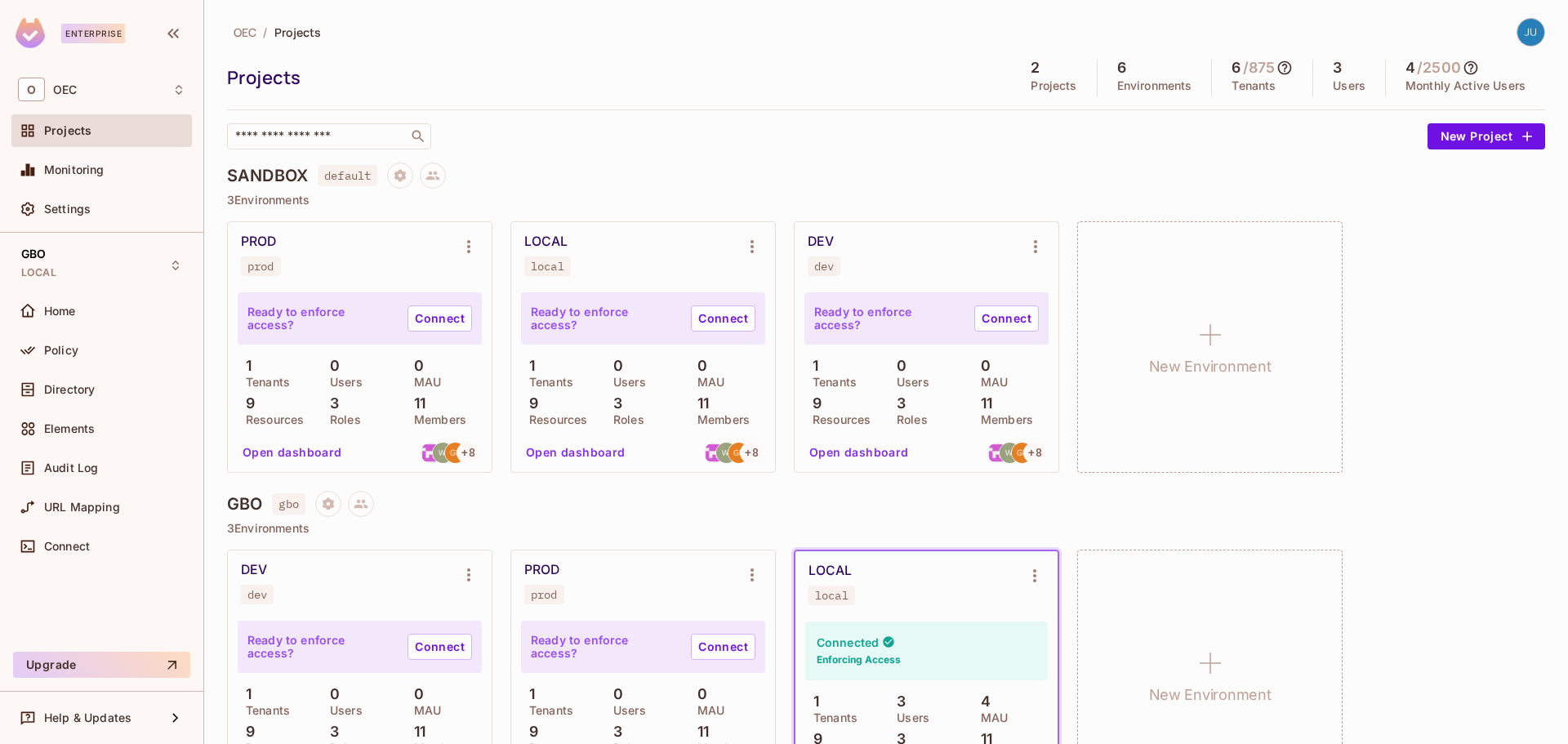
scroll to position [75, 0]
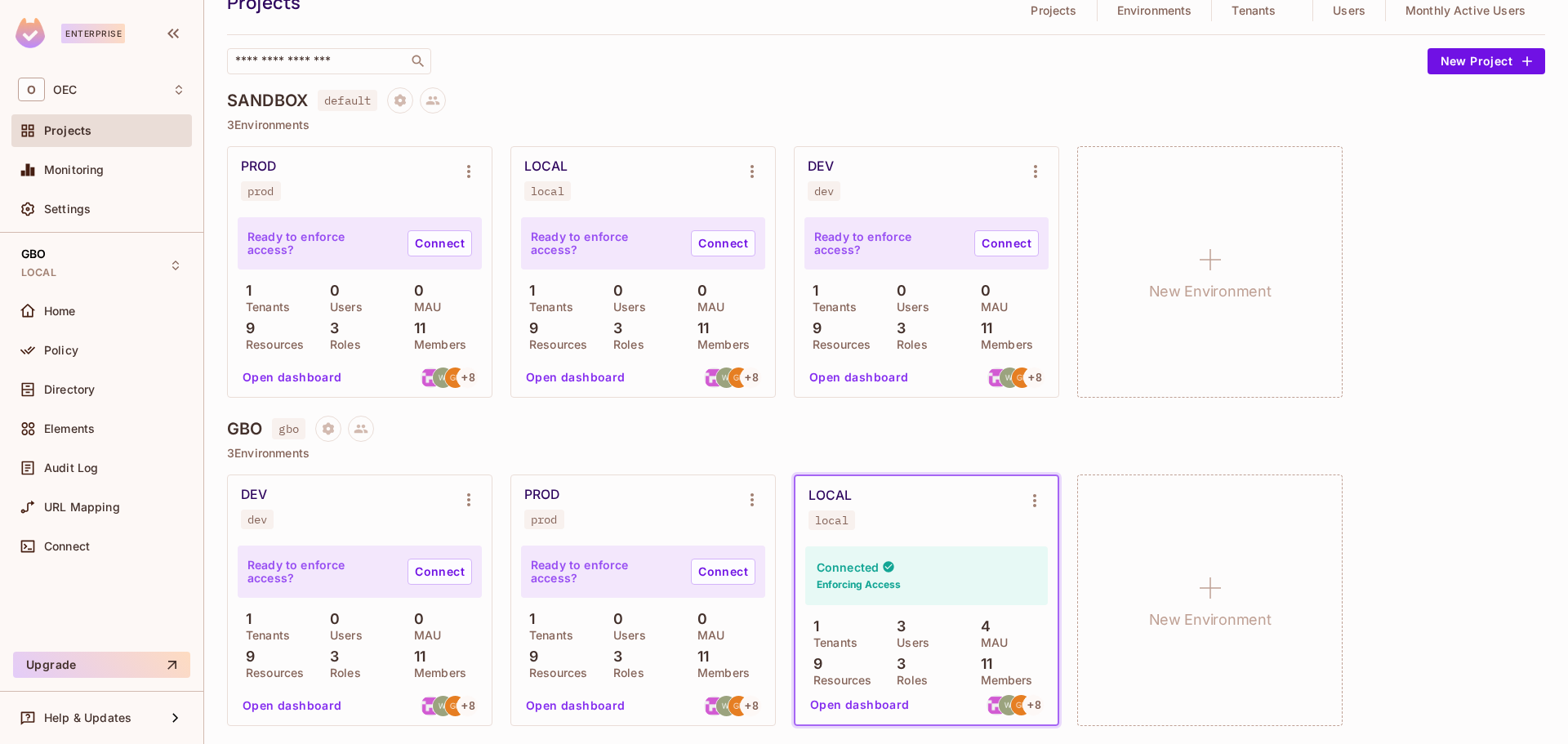
click at [856, 703] on button "Open dashboard" at bounding box center [860, 705] width 113 height 26
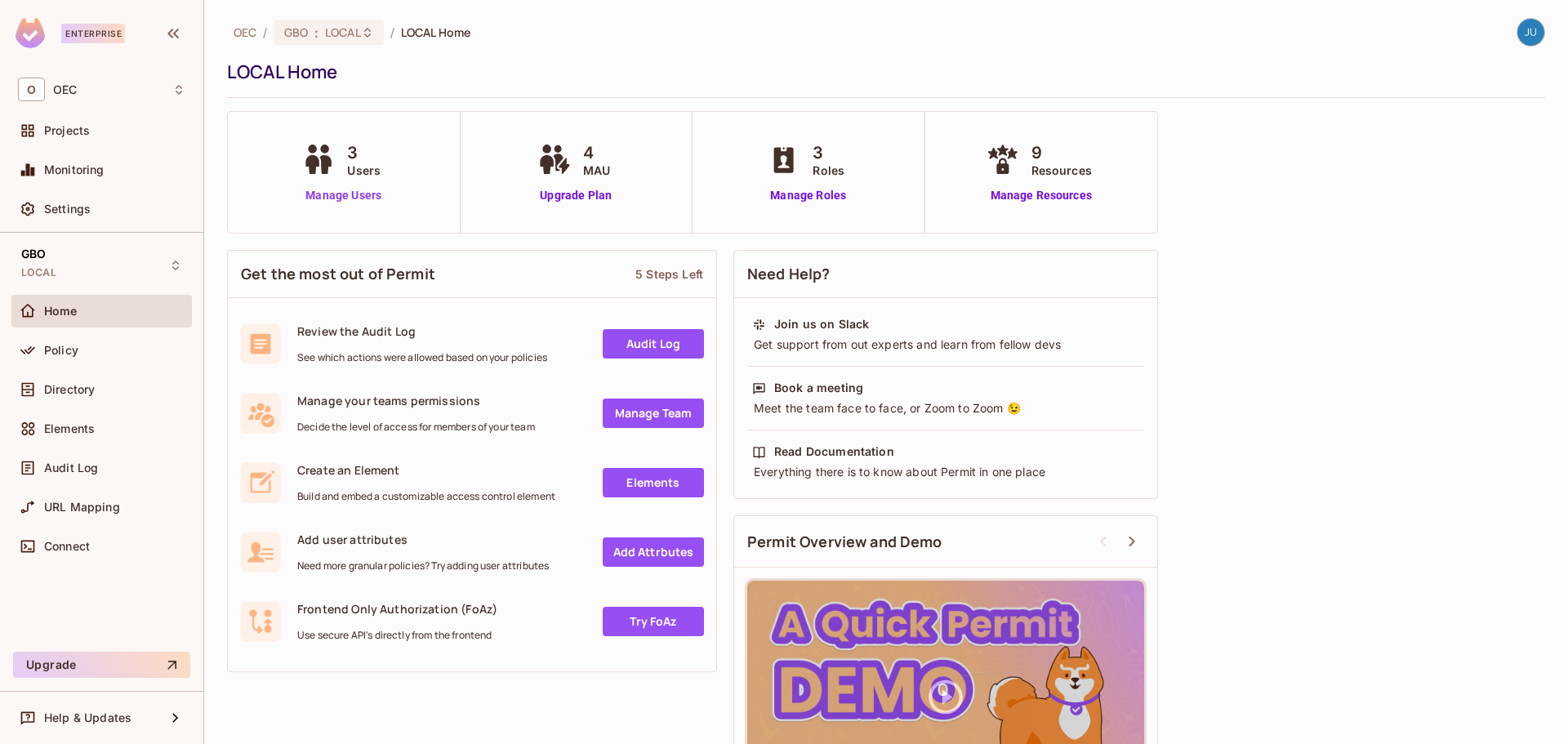
click at [321, 194] on link "Manage Users" at bounding box center [343, 195] width 91 height 17
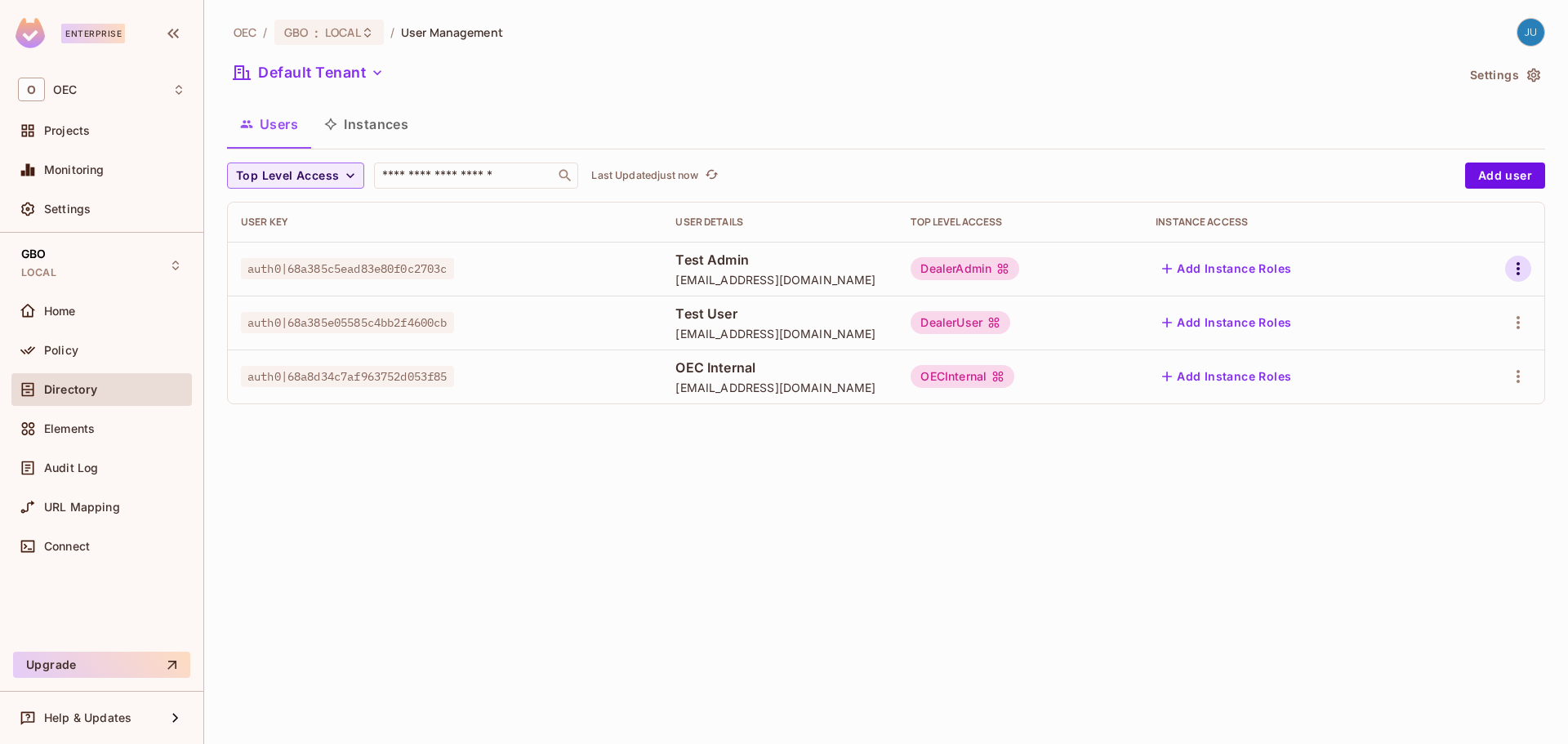
click at [1514, 265] on icon "button" at bounding box center [1518, 269] width 20 height 20
click at [1496, 300] on li "Edit" at bounding box center [1447, 306] width 145 height 36
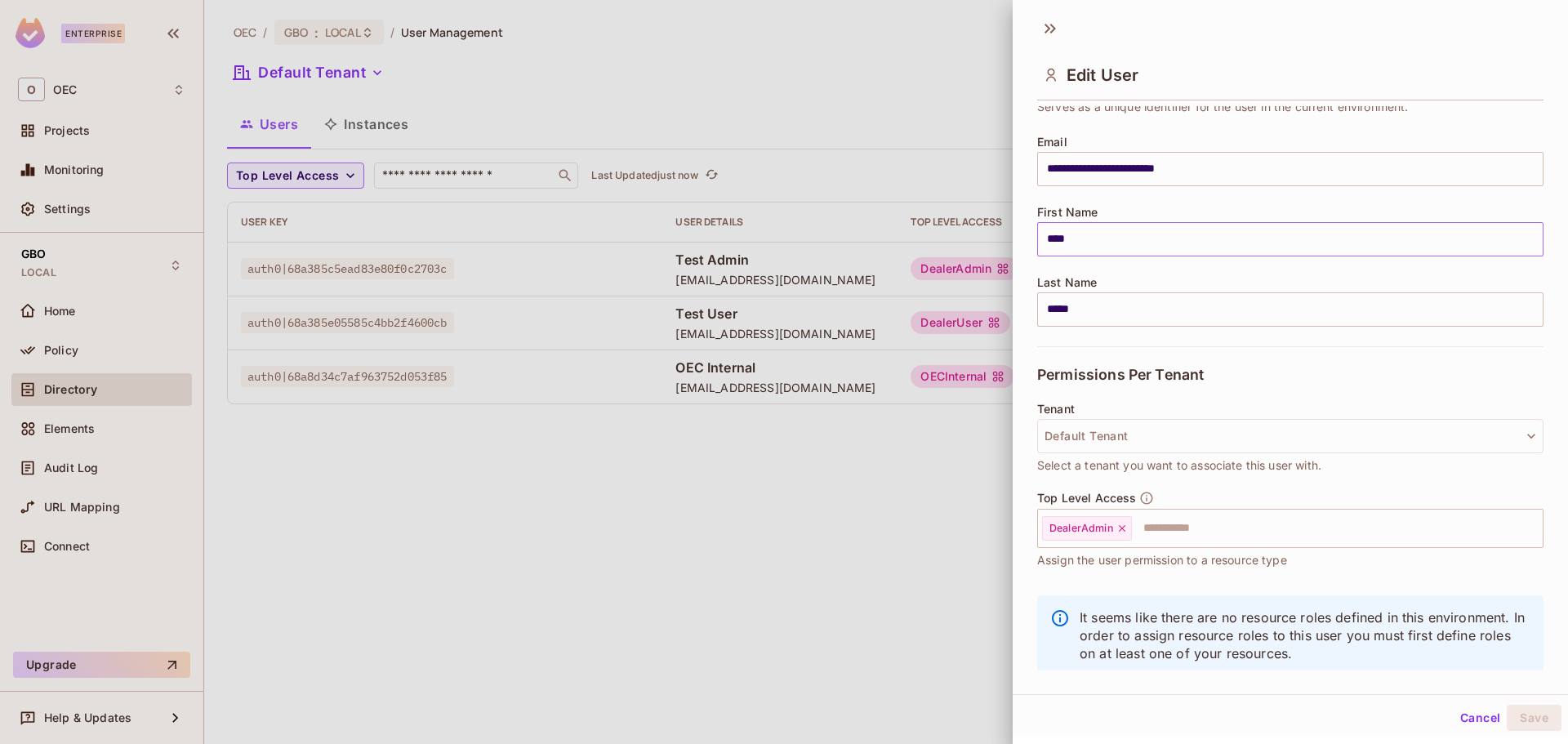
scroll to position [139, 0]
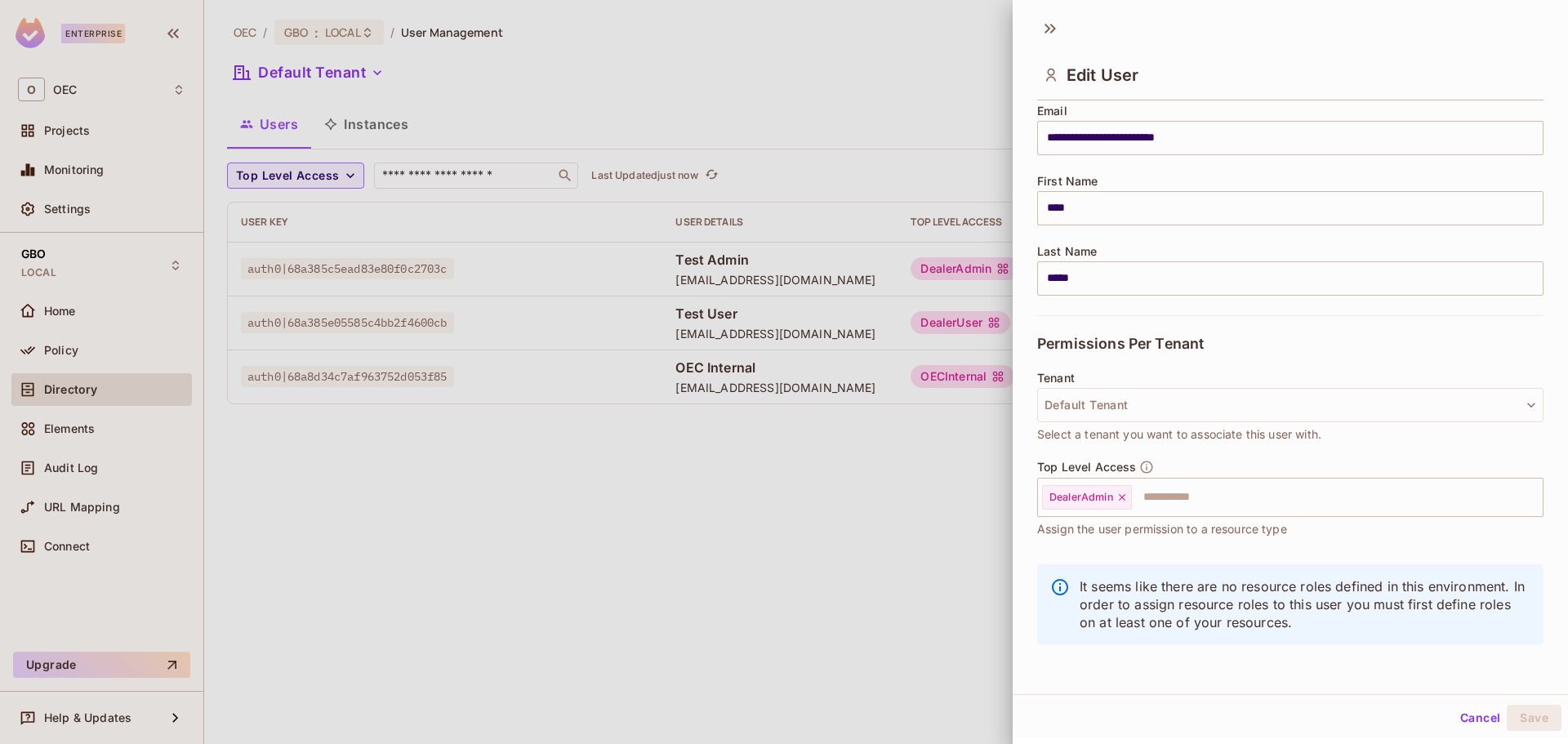
click at [1454, 714] on button "Cancel" at bounding box center [1480, 718] width 53 height 26
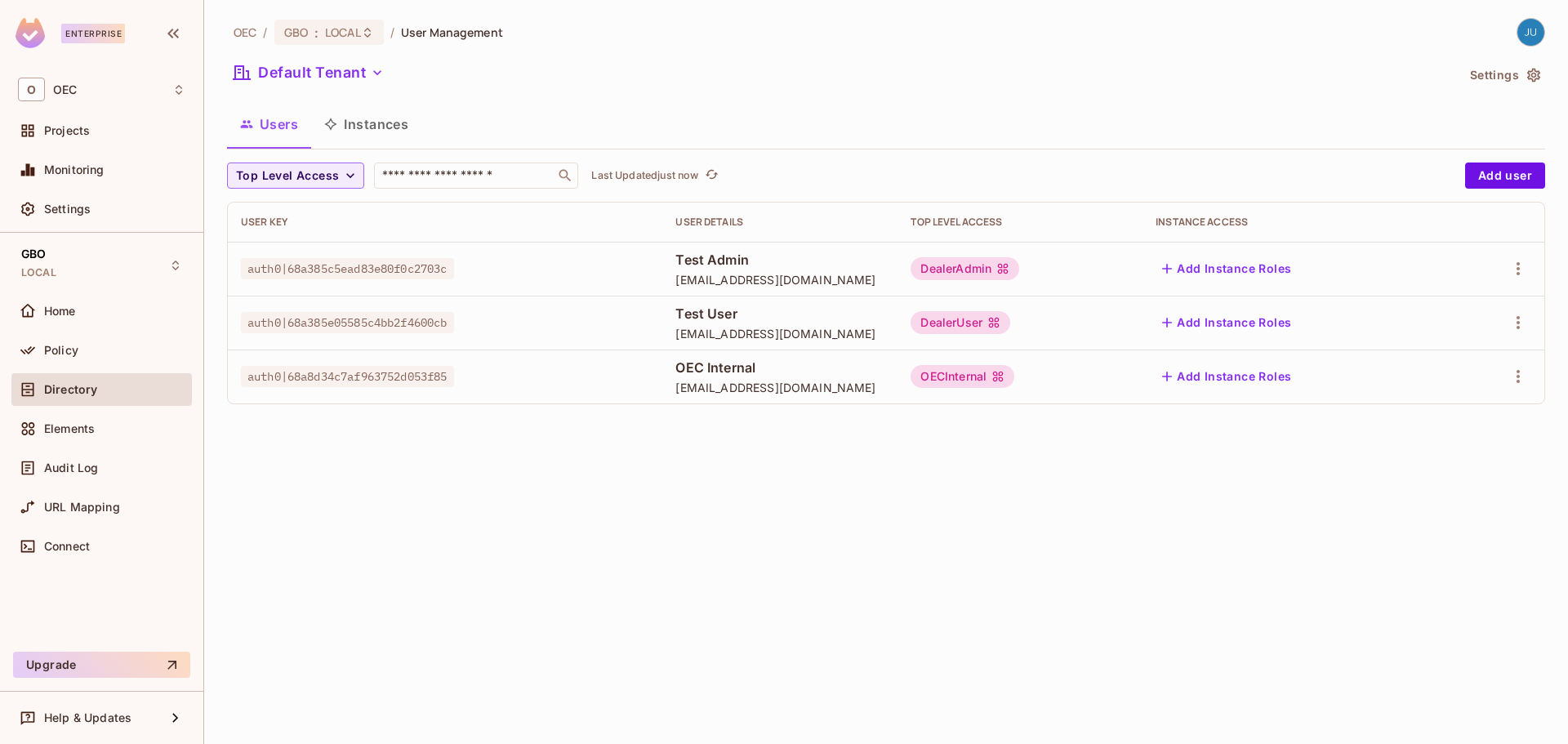
click at [358, 136] on button "Instances" at bounding box center [366, 124] width 110 height 41
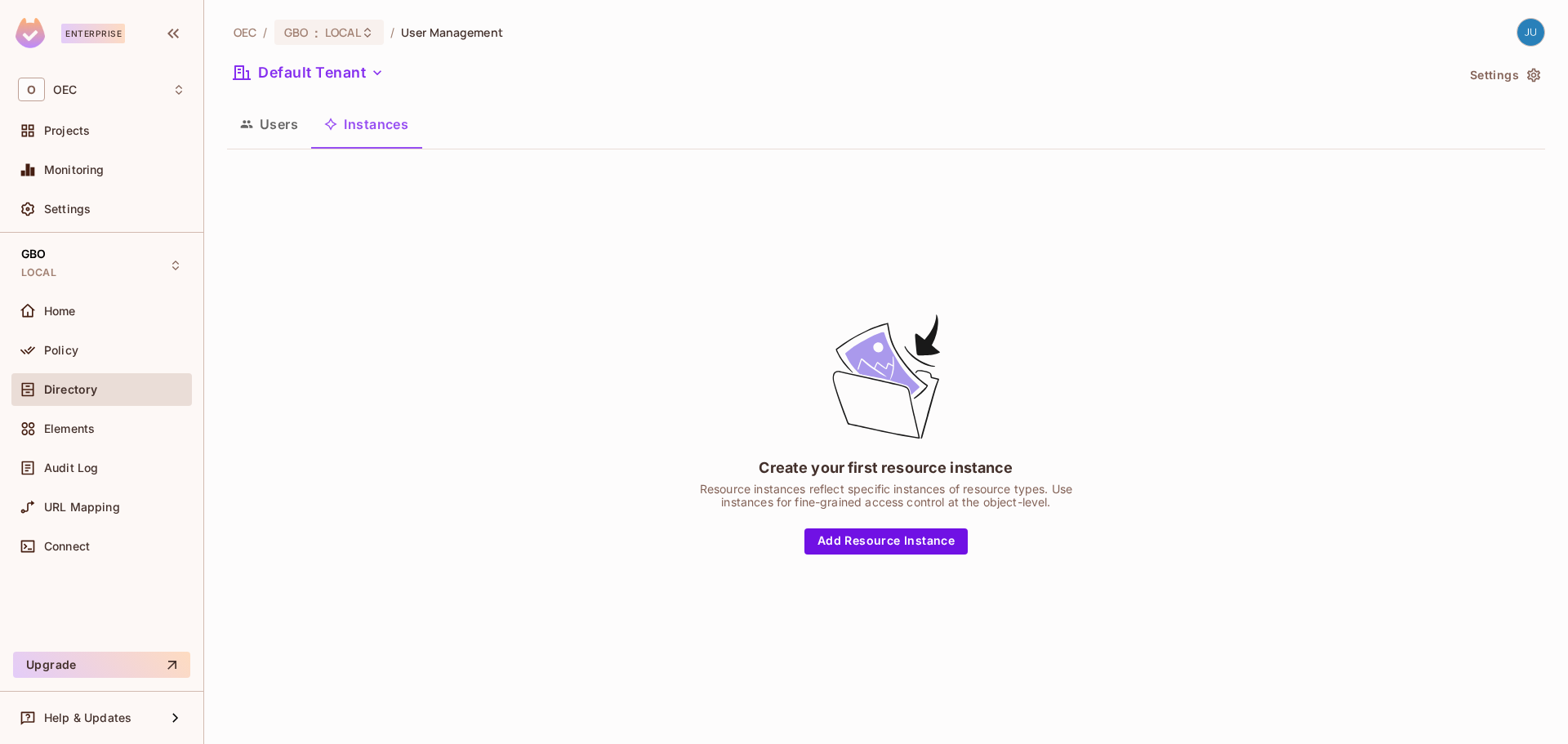
click at [302, 127] on button "Users" at bounding box center [269, 124] width 84 height 41
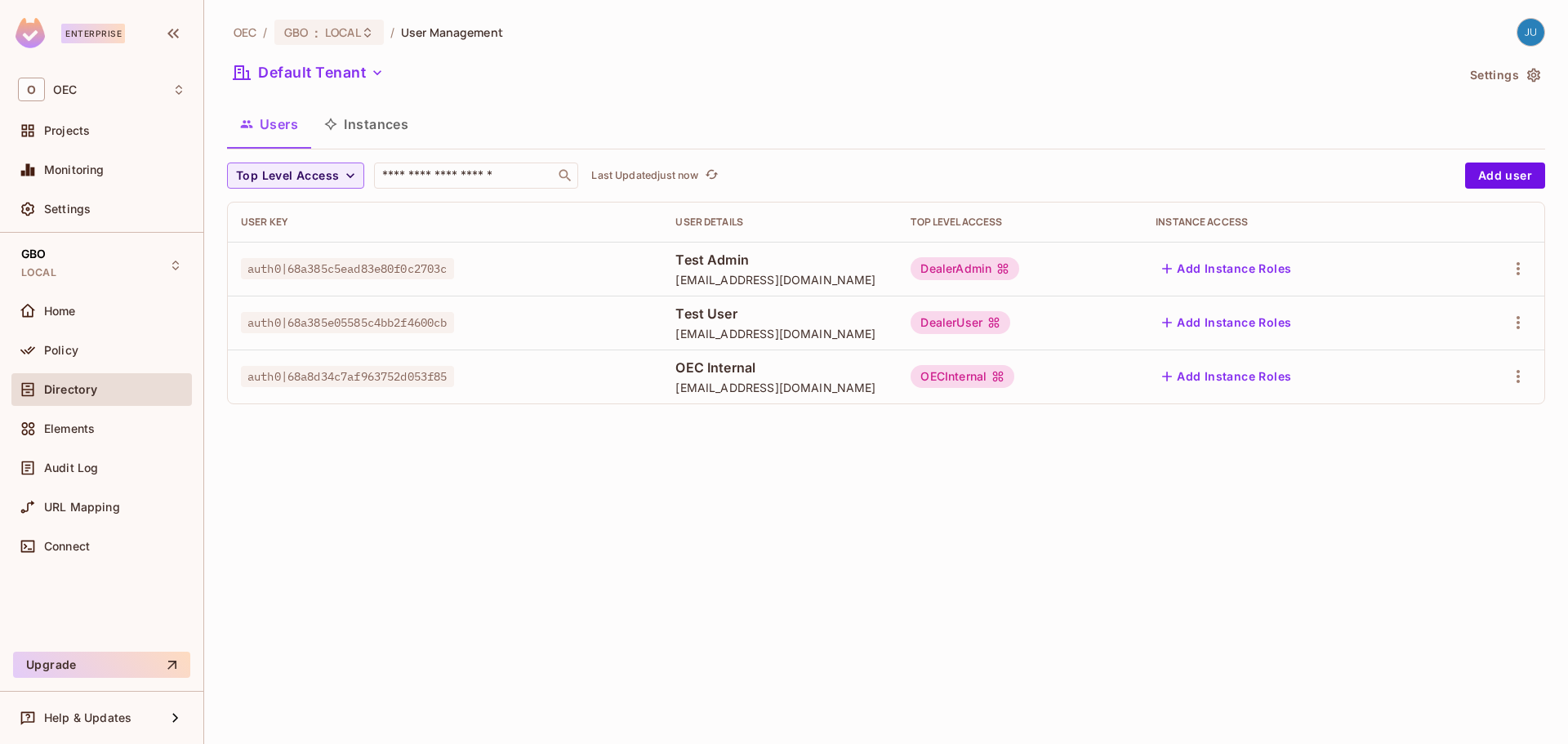
click at [1503, 74] on button "Settings" at bounding box center [1504, 75] width 82 height 26
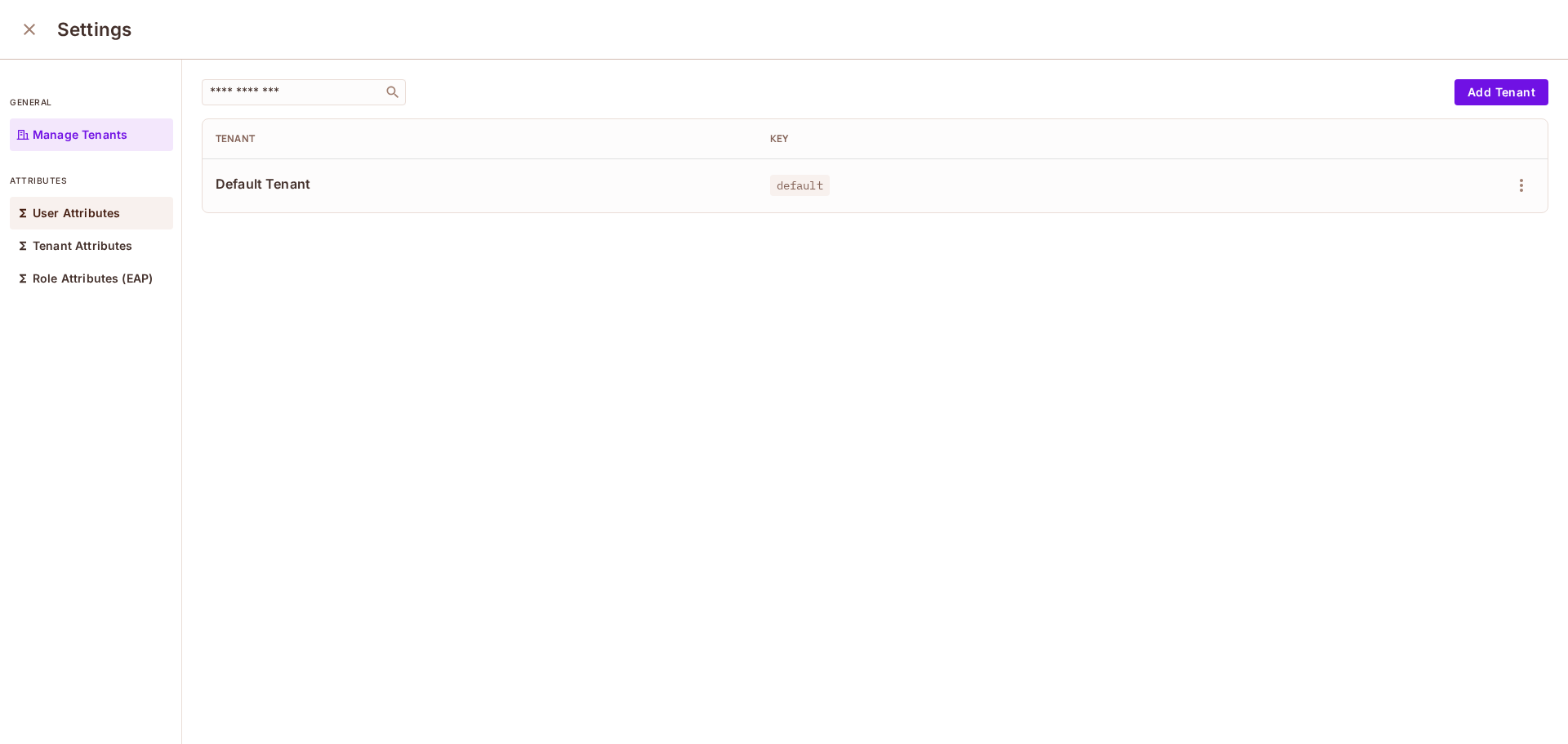
click at [71, 211] on p "User Attributes" at bounding box center [76, 213] width 87 height 13
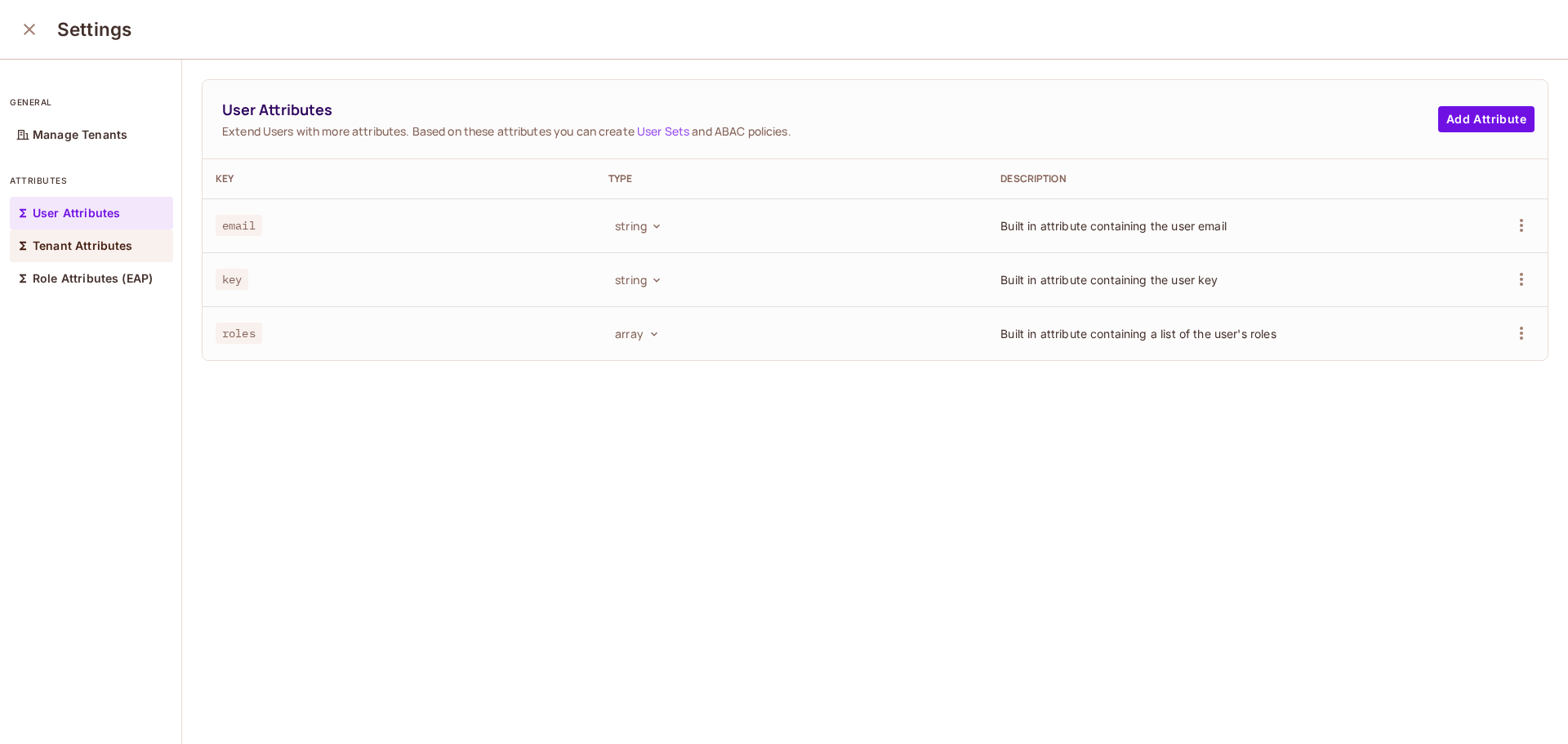
click at [71, 232] on div "Tenant Attributes" at bounding box center [91, 246] width 163 height 33
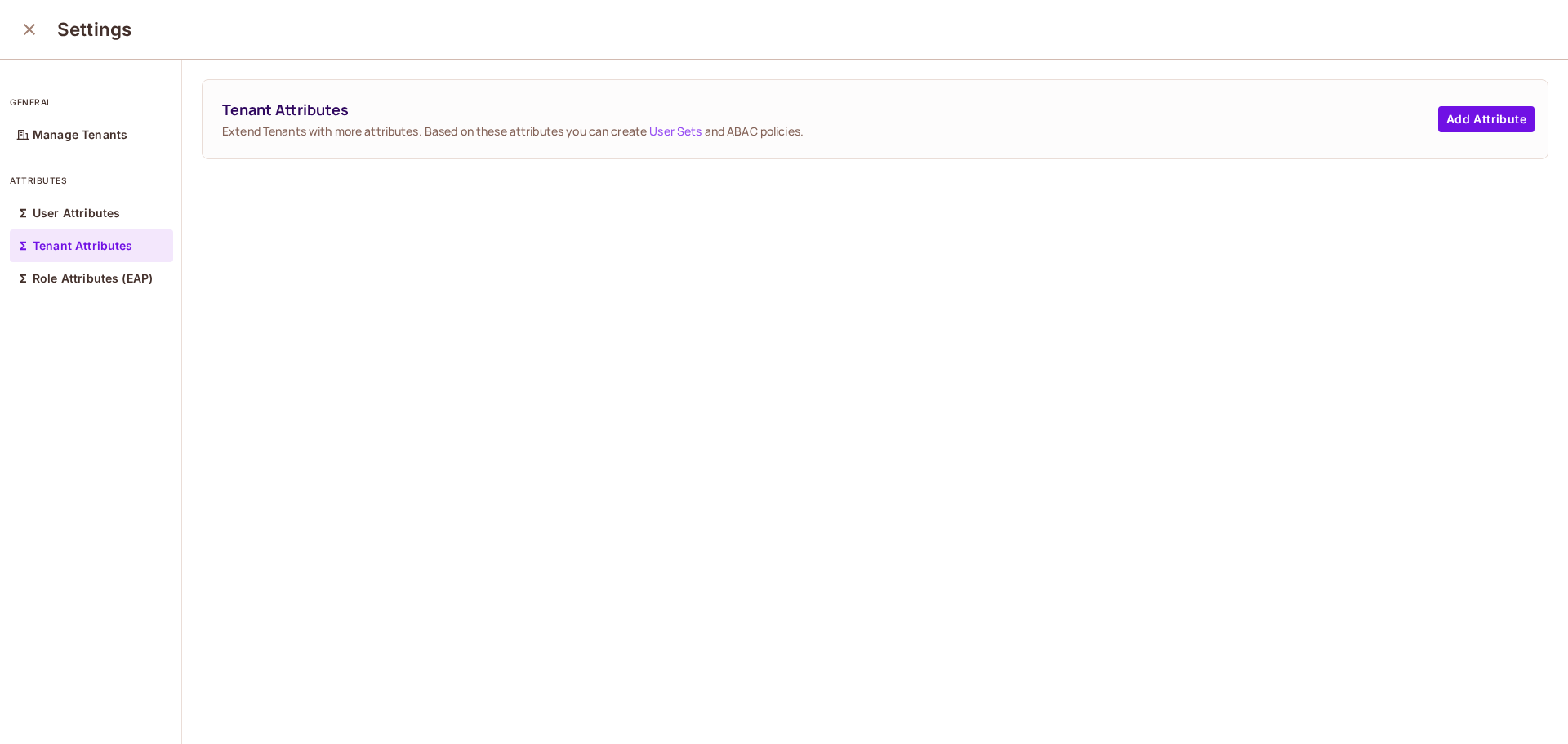
click at [71, 256] on div "Tenant Attributes" at bounding box center [91, 246] width 163 height 33
click at [25, 34] on icon "close" at bounding box center [29, 29] width 11 height 11
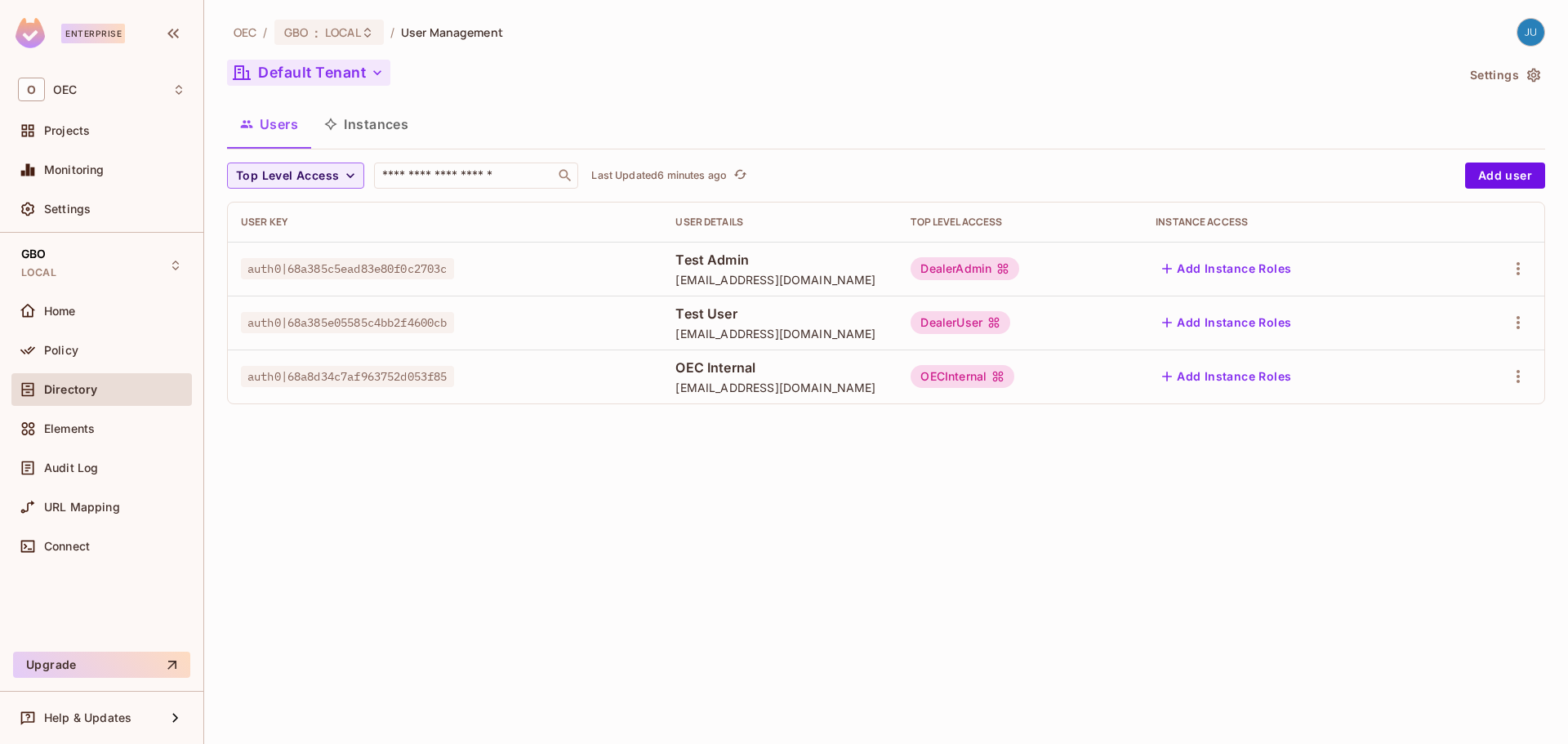
click at [330, 62] on button "Default Tenant" at bounding box center [309, 73] width 163 height 26
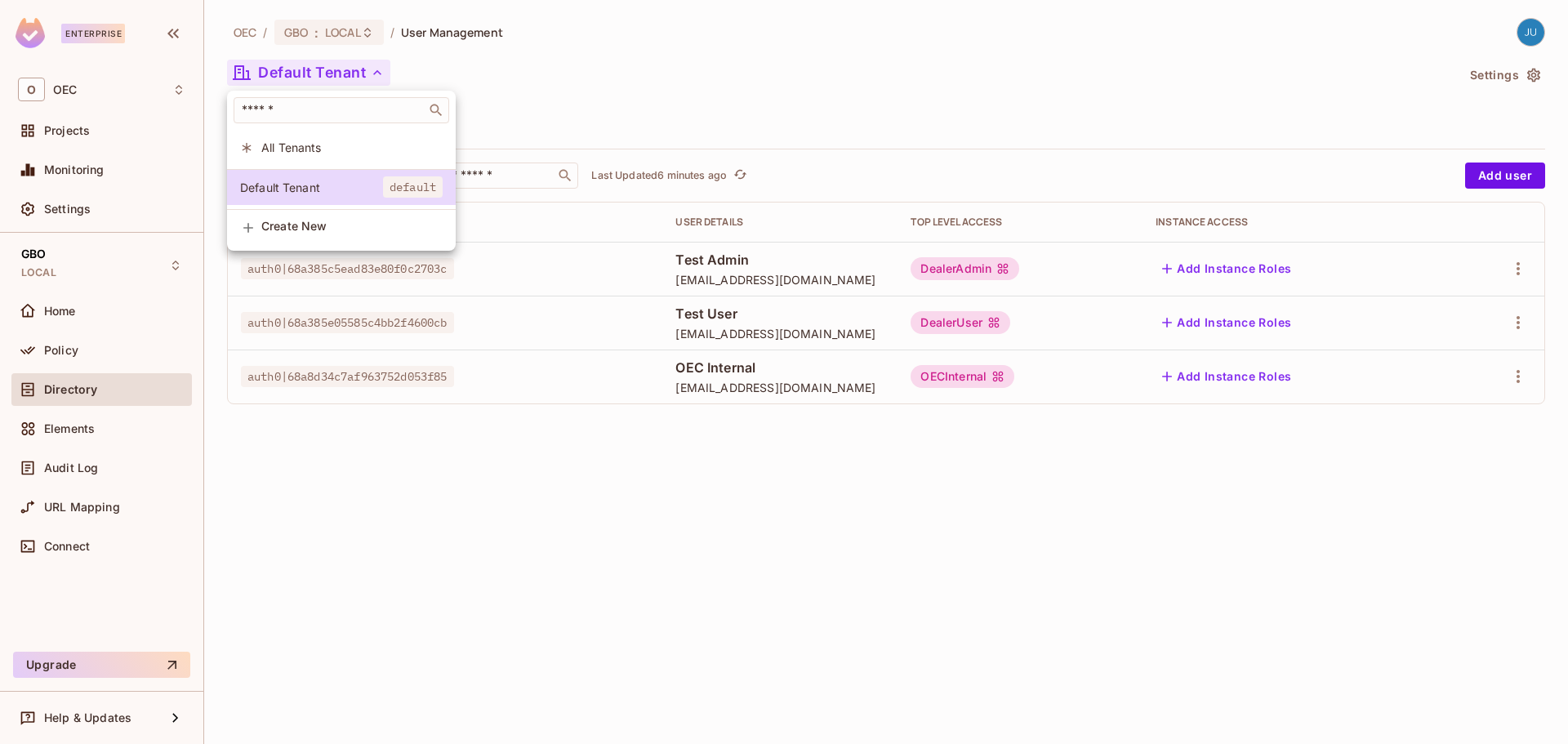
click at [330, 65] on div at bounding box center [784, 372] width 1568 height 744
